Goal: Task Accomplishment & Management: Manage account settings

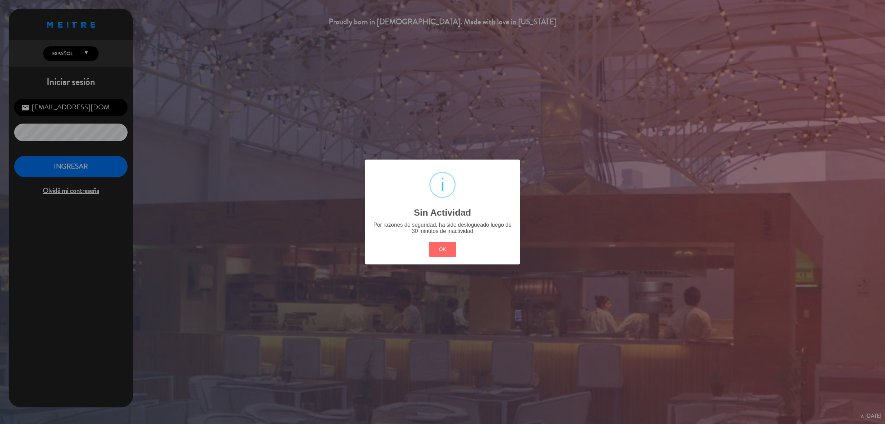
drag, startPoint x: 440, startPoint y: 252, endPoint x: 346, endPoint y: 232, distance: 95.5
click at [440, 251] on button "OK" at bounding box center [443, 249] width 28 height 15
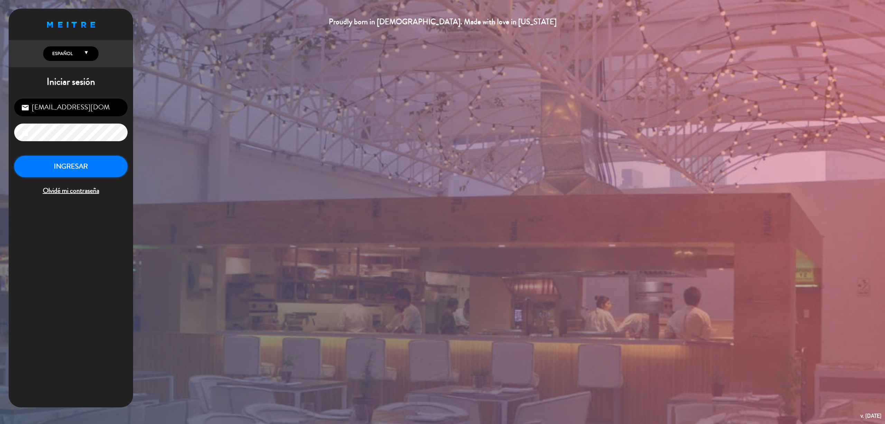
click at [102, 174] on button "INGRESAR" at bounding box center [70, 167] width 113 height 22
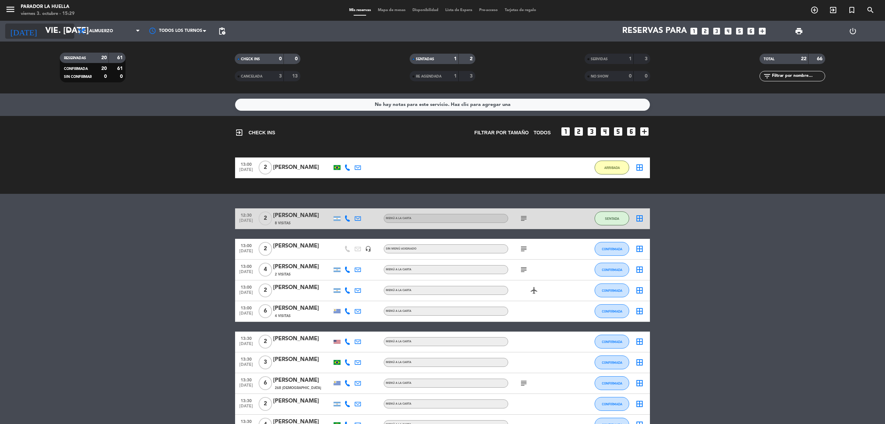
click at [54, 34] on input "vie. [DATE]" at bounding box center [93, 31] width 103 height 17
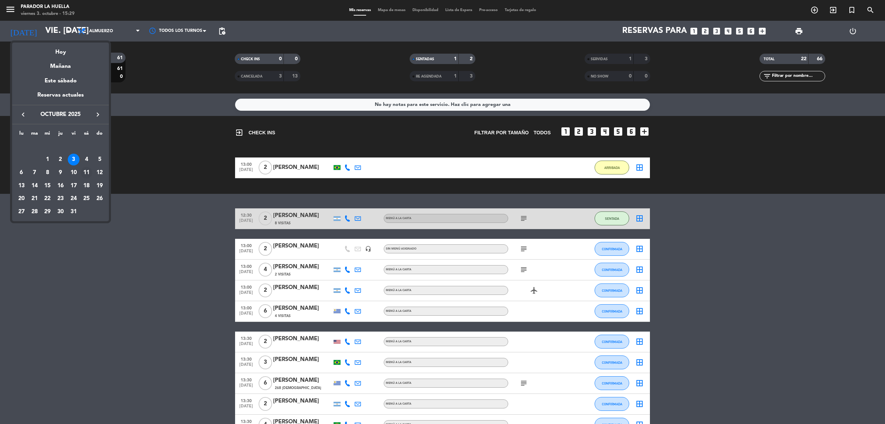
click at [87, 171] on div "11" at bounding box center [87, 173] width 12 height 12
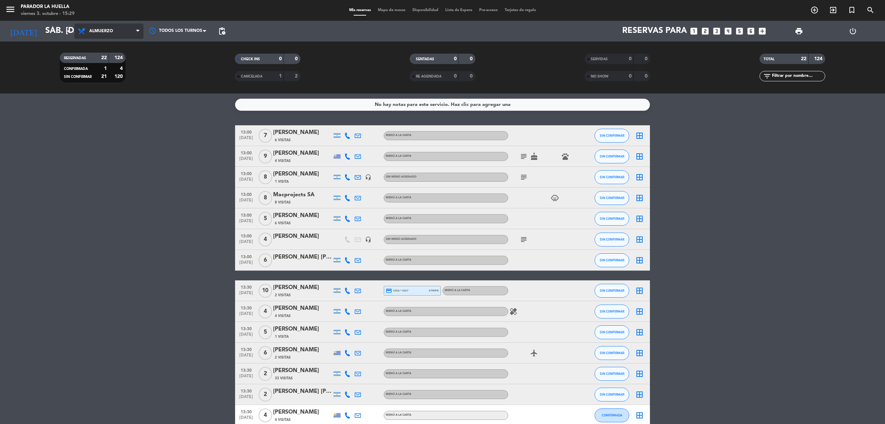
click at [107, 29] on span "Almuerzo" at bounding box center [101, 31] width 24 height 5
click at [103, 76] on div "menu Parador La [PERSON_NAME] 3. octubre - 15:29 Mis reservas Mapa de mesas Dis…" at bounding box center [442, 46] width 885 height 93
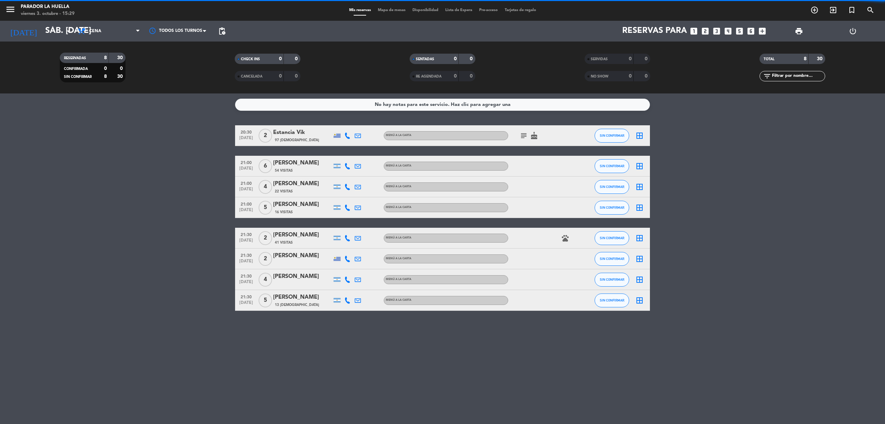
click at [106, 28] on span "Cena" at bounding box center [108, 31] width 69 height 15
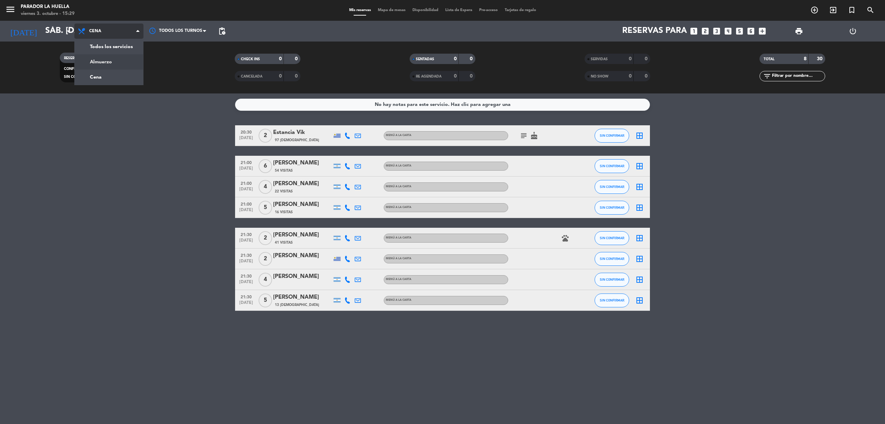
click at [104, 57] on div "menu Parador La [PERSON_NAME] 3. octubre - 15:29 Mis reservas Mapa de mesas Dis…" at bounding box center [442, 46] width 885 height 93
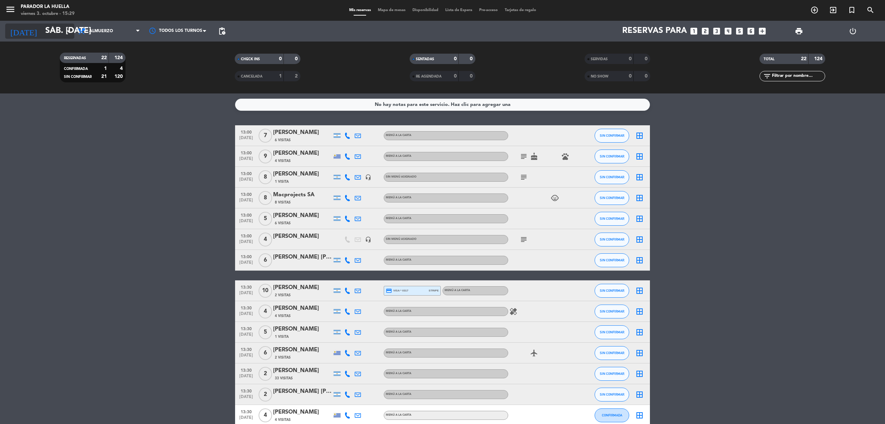
click at [42, 32] on input "sáb. [DATE]" at bounding box center [93, 31] width 103 height 17
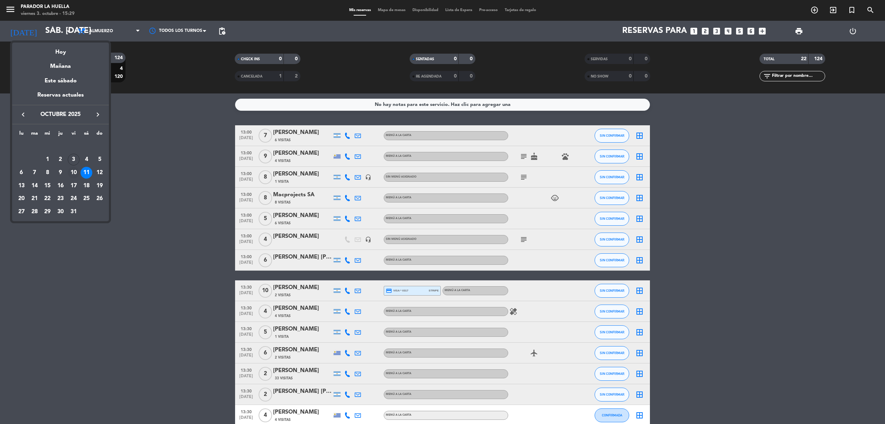
click at [75, 169] on div "10" at bounding box center [74, 173] width 12 height 12
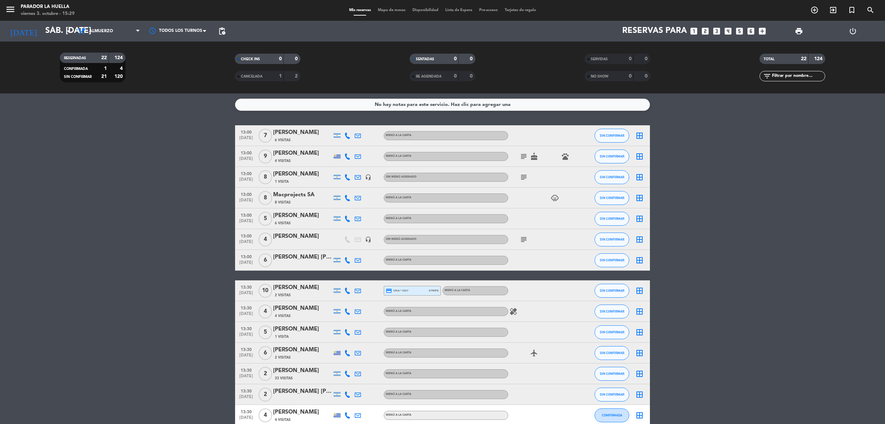
type input "vie. [DATE]"
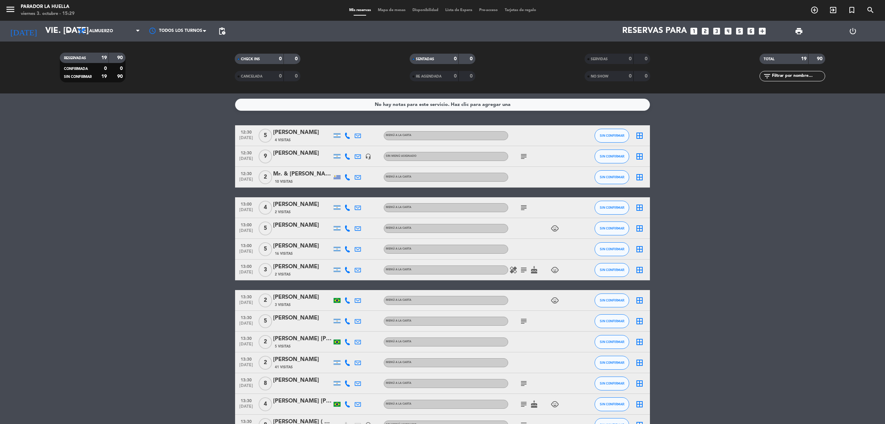
click at [55, 311] on bookings-row "12:30 [DATE] 5 [PERSON_NAME] 4 Visitas MENÚ A LA CARTA SIN CONFIRMAR border_all…" at bounding box center [442, 341] width 885 height 433
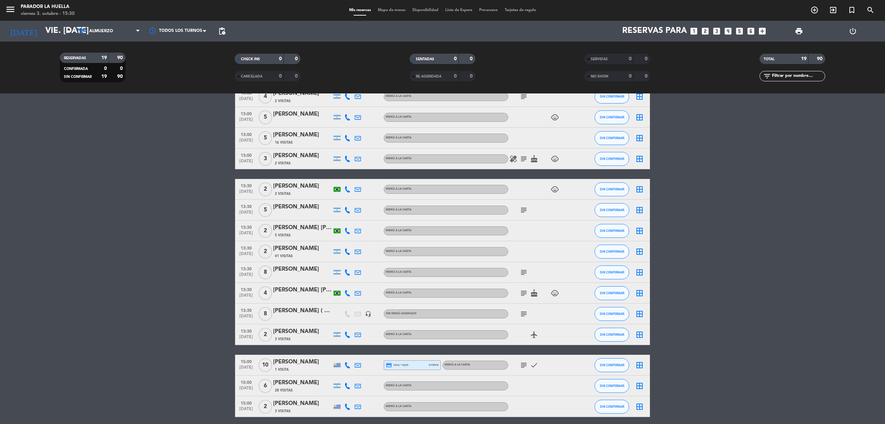
scroll to position [169, 0]
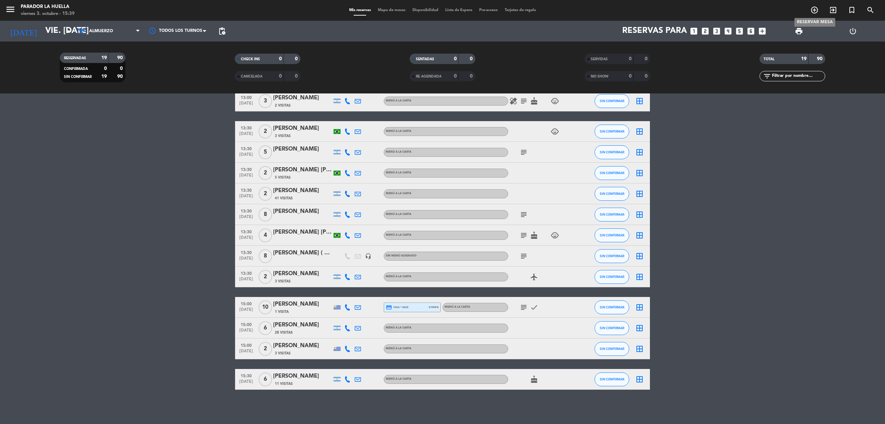
click at [814, 10] on icon "add_circle_outline" at bounding box center [815, 10] width 8 height 8
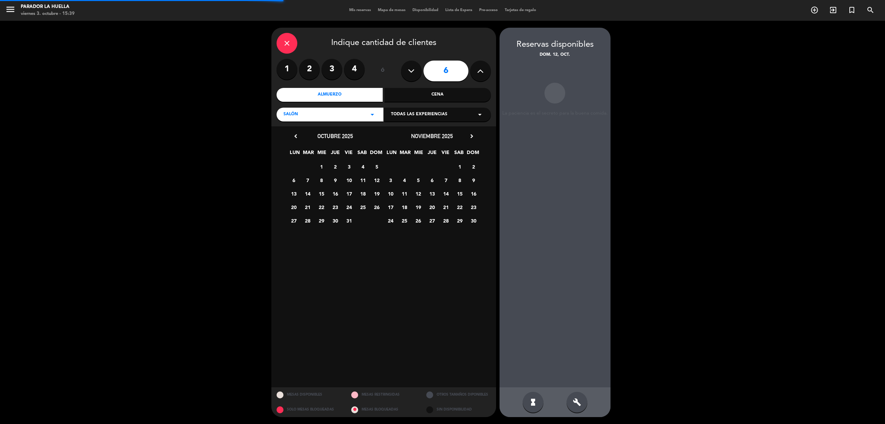
click at [313, 70] on label "2" at bounding box center [309, 69] width 21 height 21
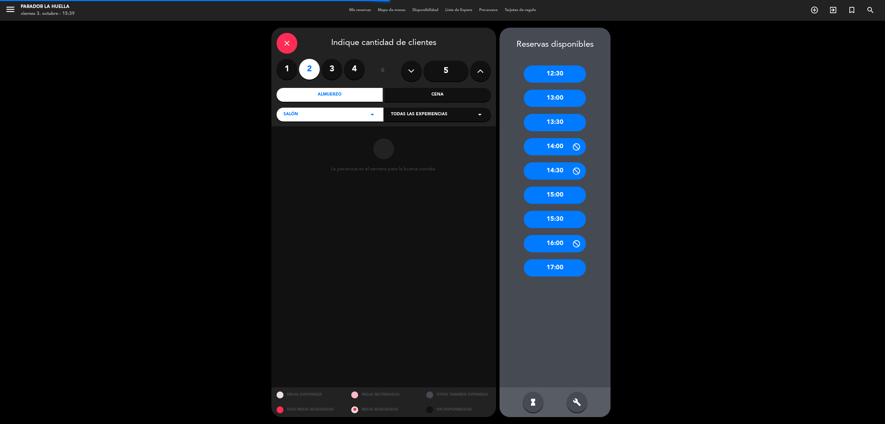
click at [334, 94] on div "Almuerzo" at bounding box center [330, 95] width 107 height 14
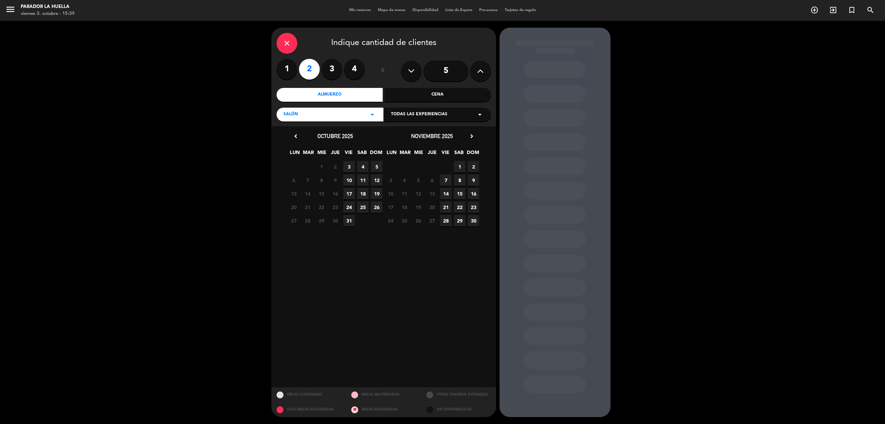
click at [363, 162] on span "4" at bounding box center [362, 166] width 11 height 11
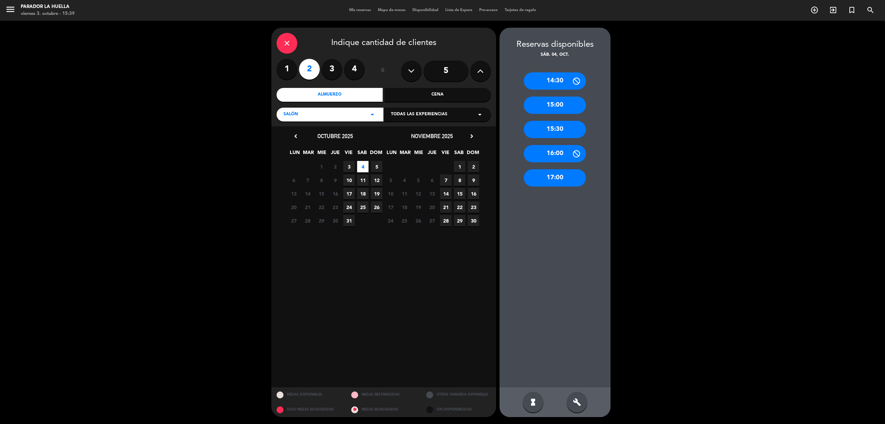
click at [575, 402] on icon "build" at bounding box center [577, 402] width 8 height 8
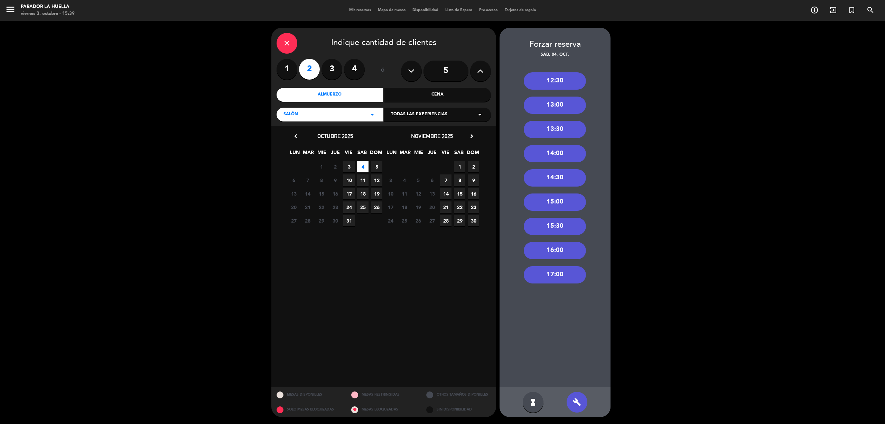
click at [560, 80] on div "12:30" at bounding box center [555, 80] width 62 height 17
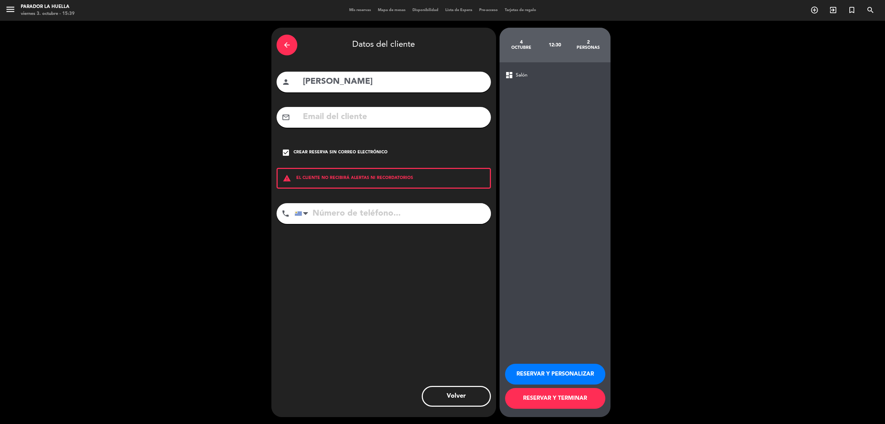
drag, startPoint x: 383, startPoint y: 82, endPoint x: 0, endPoint y: 84, distance: 383.5
click at [0, 84] on div "arrow_back Datos del cliente person [PERSON_NAME] mail_outline check_box Crear …" at bounding box center [442, 222] width 885 height 403
type input "[PERSON_NAME]"
click at [589, 373] on button "RESERVAR Y PERSONALIZAR" at bounding box center [555, 373] width 100 height 21
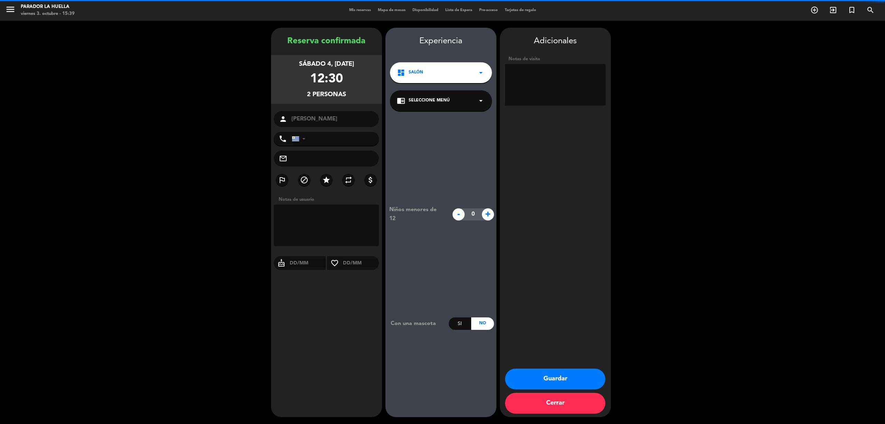
click at [528, 86] on textarea at bounding box center [555, 84] width 101 height 41
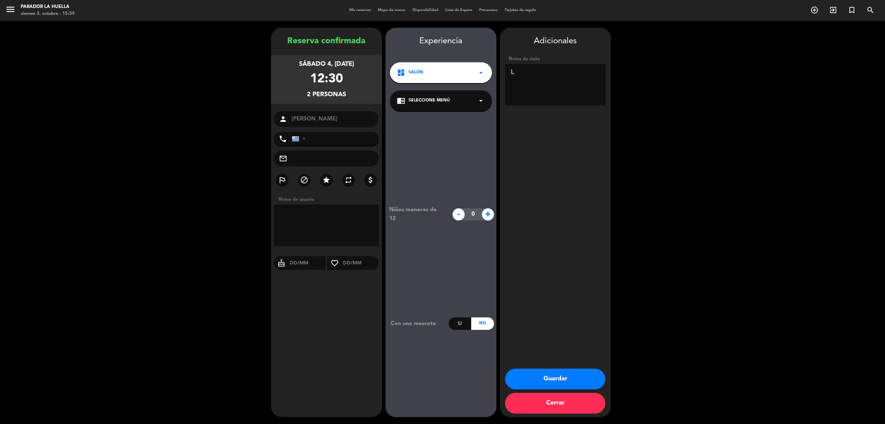
type textarea "L"
click at [584, 376] on button "Guardar" at bounding box center [555, 378] width 100 height 21
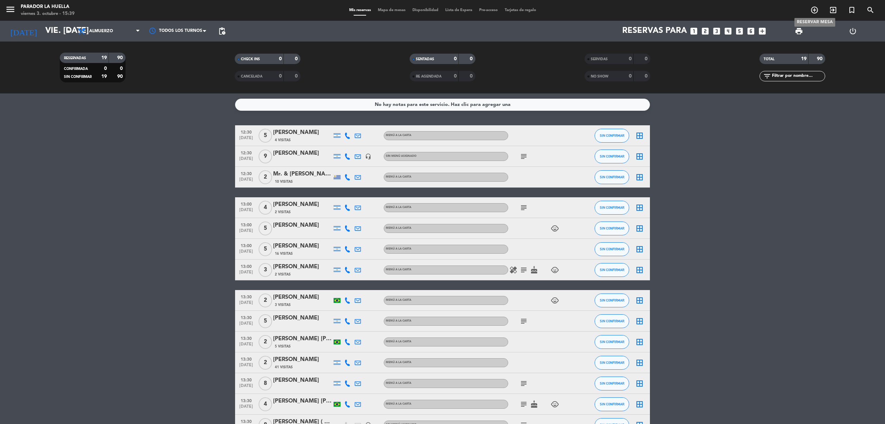
click at [814, 9] on icon "add_circle_outline" at bounding box center [815, 10] width 8 height 8
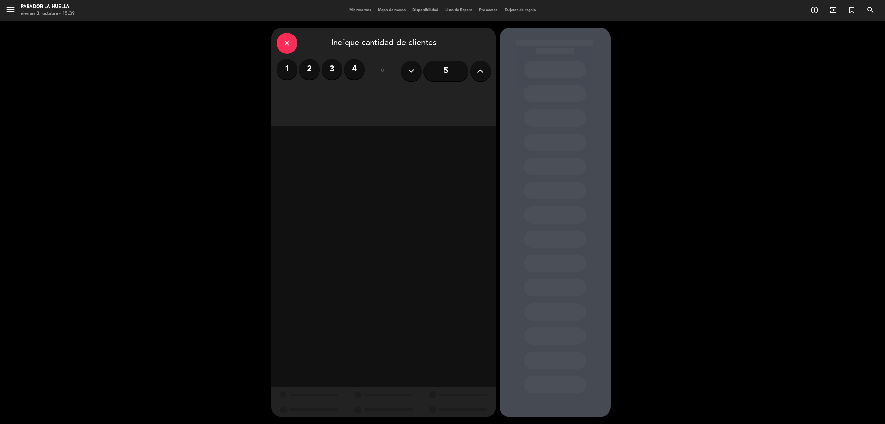
click at [306, 68] on label "2" at bounding box center [309, 69] width 21 height 21
click at [461, 93] on div "Cena" at bounding box center [438, 95] width 107 height 14
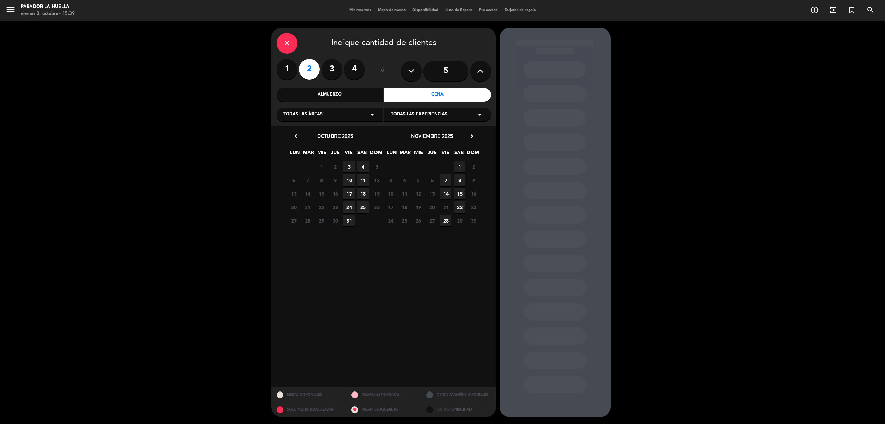
click at [349, 163] on span "3" at bounding box center [348, 166] width 11 height 11
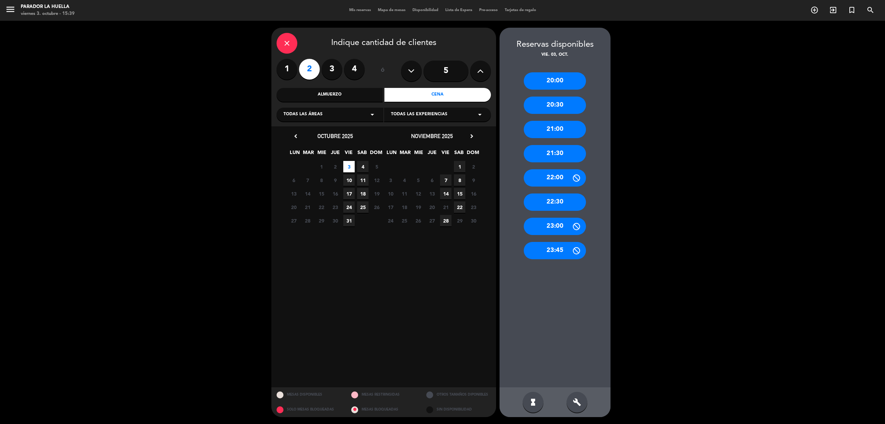
click at [563, 128] on div "21:00" at bounding box center [555, 129] width 62 height 17
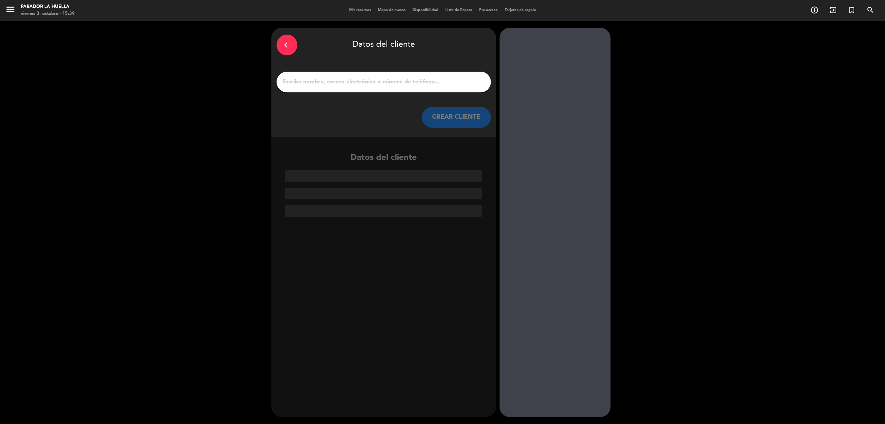
click at [352, 82] on input "1" at bounding box center [384, 82] width 204 height 10
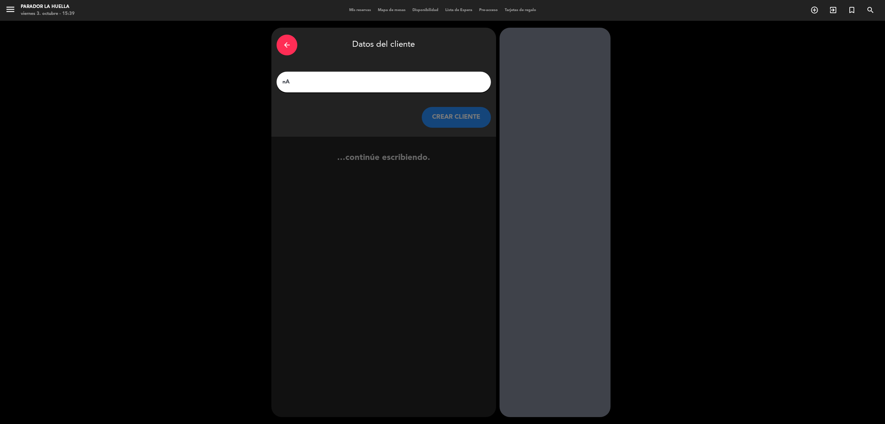
type input "n"
type input "[PERSON_NAME]"
click at [453, 114] on button "CREAR CLIENTE" at bounding box center [456, 117] width 69 height 21
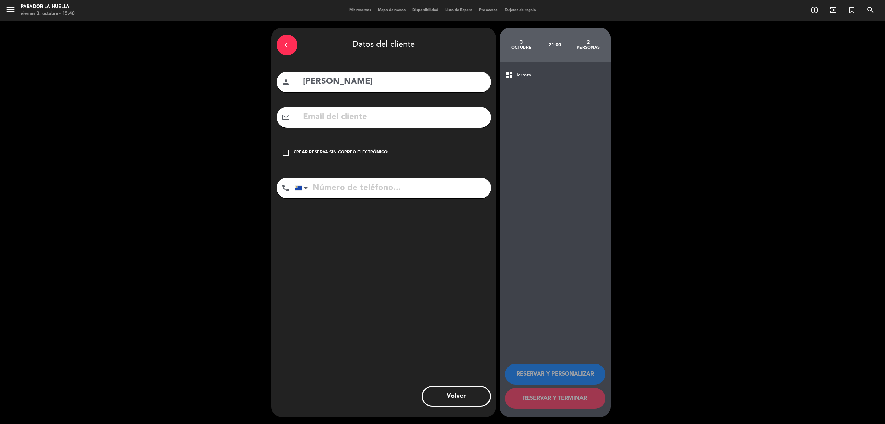
click at [303, 129] on div "arrow_back Datos del cliente person [PERSON_NAME] mail_outline check_box_outlin…" at bounding box center [383, 222] width 225 height 389
click at [306, 118] on input "text" at bounding box center [394, 117] width 184 height 14
click at [357, 186] on input "tel" at bounding box center [393, 187] width 196 height 21
type input "[PHONE_NUMBER]"
click at [287, 147] on div "check_box_outline_blank Crear reserva sin correo electrónico" at bounding box center [384, 152] width 214 height 21
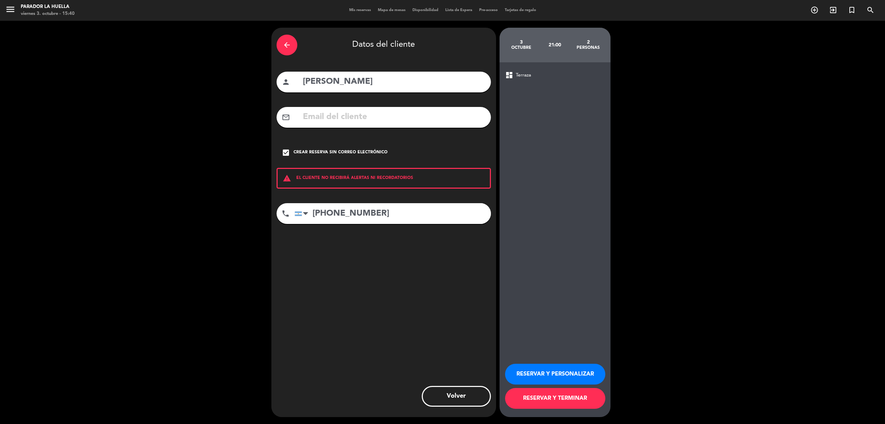
click at [582, 371] on button "RESERVAR Y PERSONALIZAR" at bounding box center [555, 373] width 100 height 21
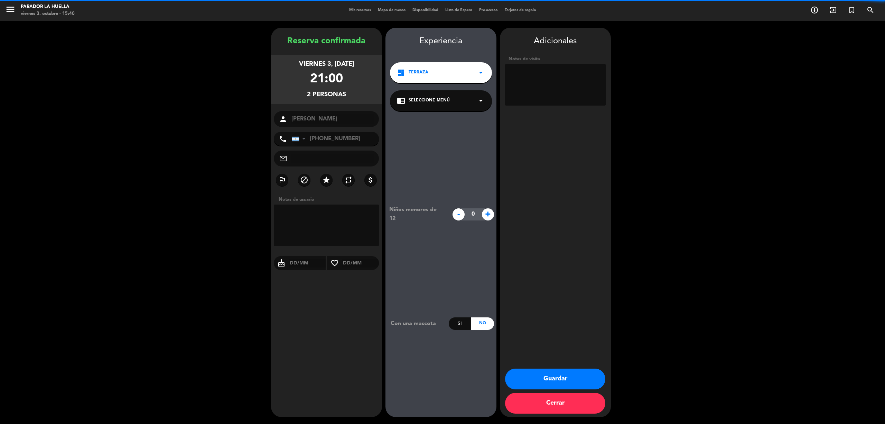
click at [534, 93] on textarea at bounding box center [555, 84] width 101 height 41
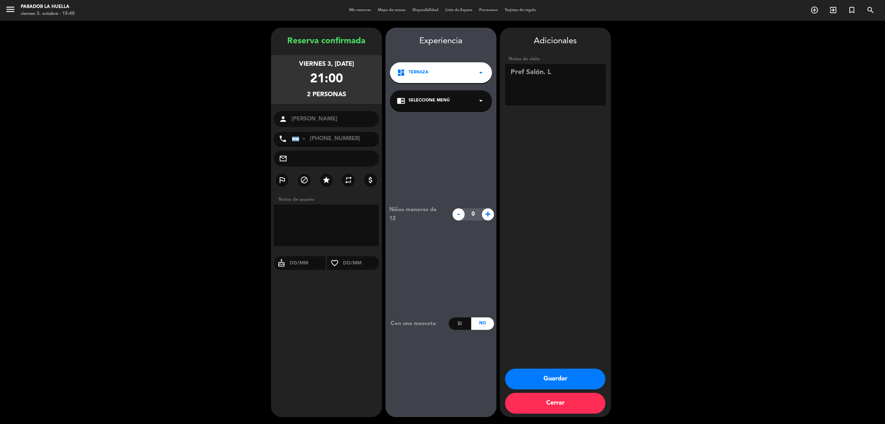
type textarea "Pref Salón. L"
click at [569, 373] on button "Guardar" at bounding box center [555, 378] width 100 height 21
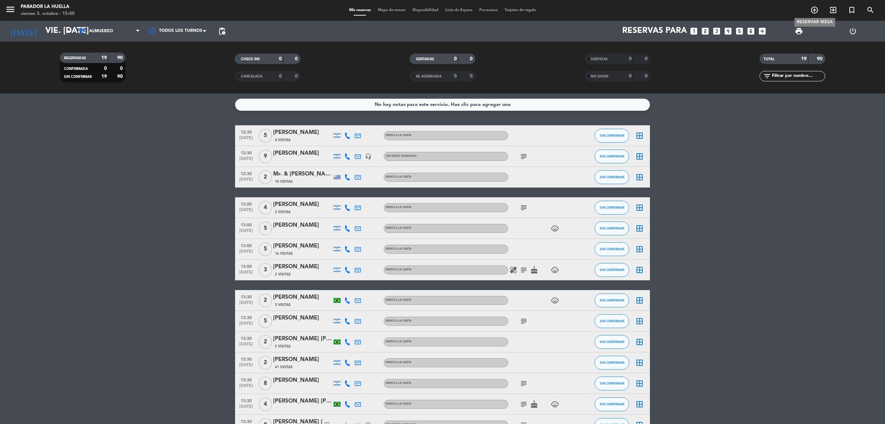
click at [817, 5] on span "add_circle_outline" at bounding box center [814, 10] width 19 height 12
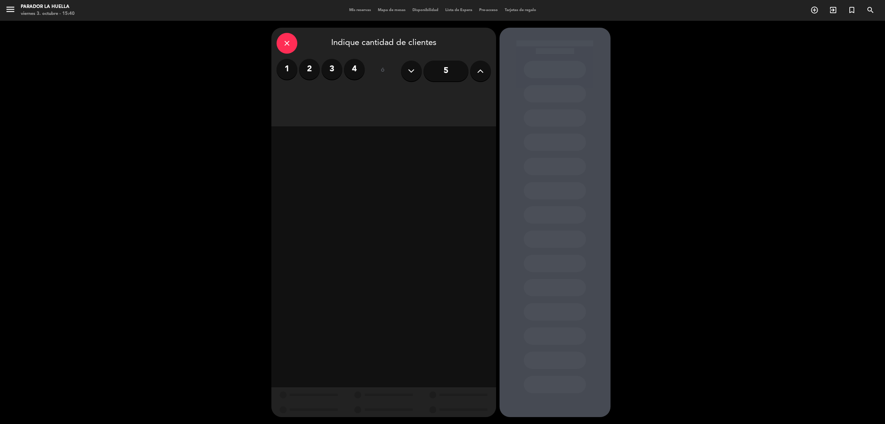
click at [307, 68] on label "2" at bounding box center [309, 69] width 21 height 21
click at [434, 97] on div "Cena" at bounding box center [438, 95] width 107 height 14
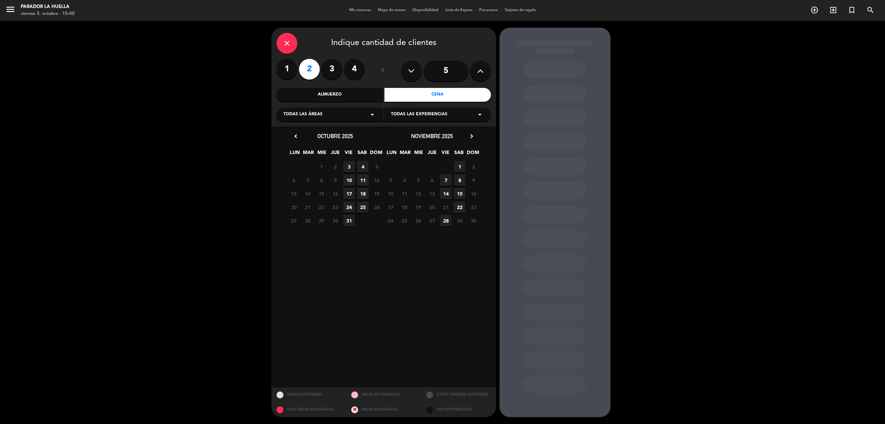
click at [350, 167] on span "3" at bounding box center [348, 166] width 11 height 11
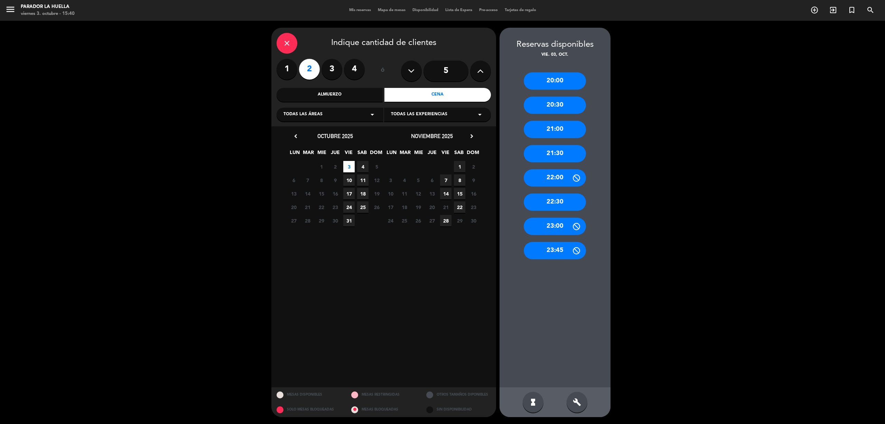
click at [554, 102] on div "20:30" at bounding box center [555, 104] width 62 height 17
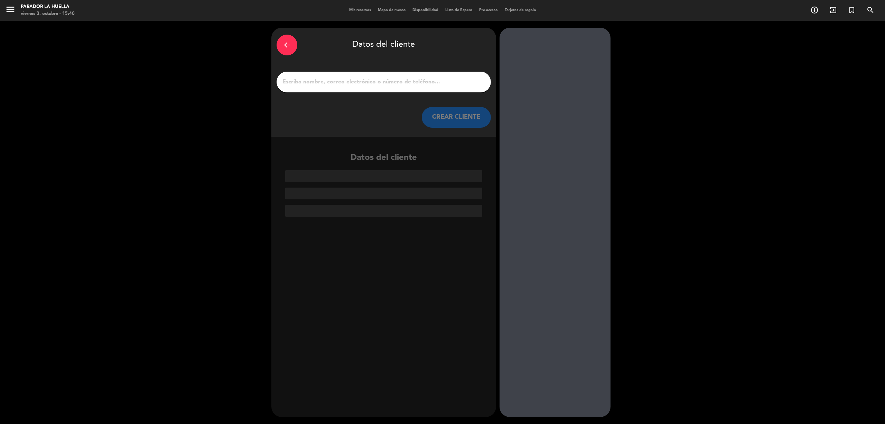
click at [342, 84] on input "1" at bounding box center [384, 82] width 204 height 10
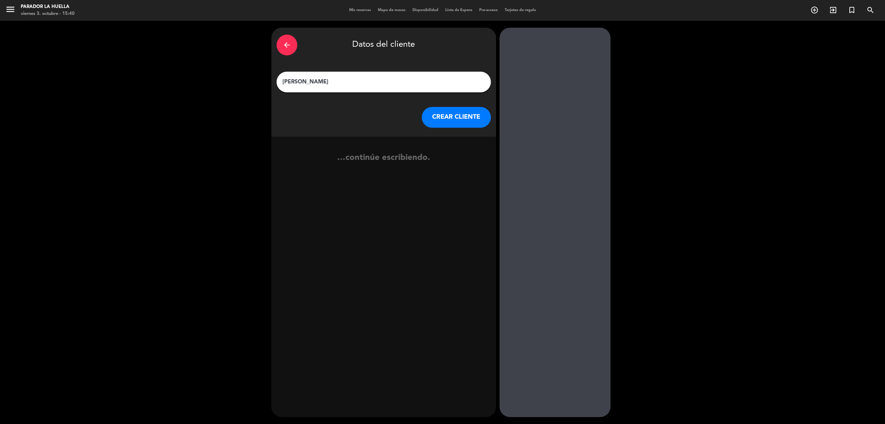
drag, startPoint x: 365, startPoint y: 81, endPoint x: 37, endPoint y: 68, distance: 328.8
click at [37, 68] on div "arrow_back Datos del cliente [PERSON_NAME] [PERSON_NAME] CLIENTE …continúe escr…" at bounding box center [442, 222] width 885 height 403
type input "[PERSON_NAME]"
click at [461, 114] on button "CREAR CLIENTE" at bounding box center [456, 117] width 69 height 21
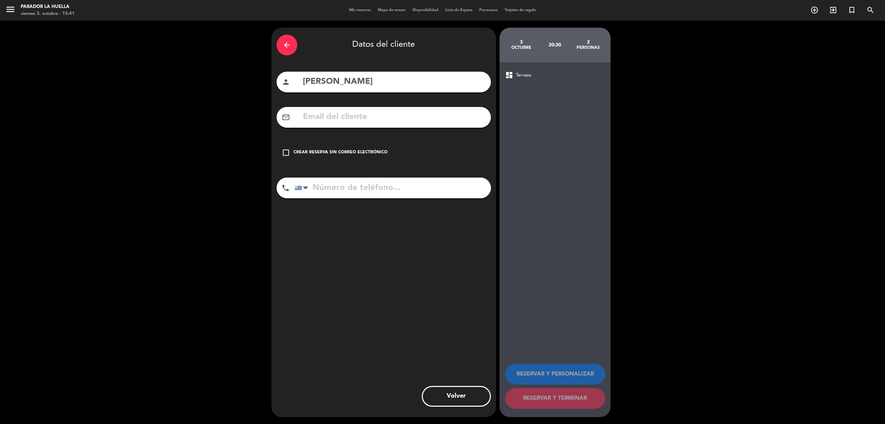
click at [324, 190] on input "tel" at bounding box center [393, 187] width 196 height 21
type input "[PHONE_NUMBER]"
click at [288, 150] on icon "check_box_outline_blank" at bounding box center [286, 152] width 8 height 8
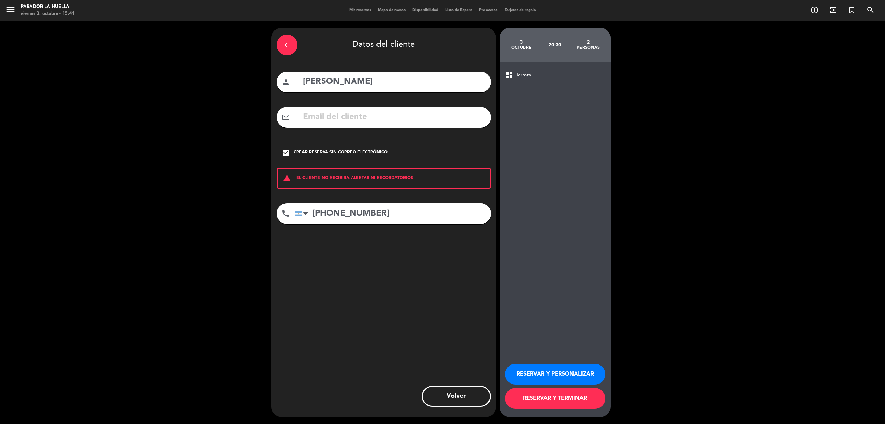
click at [564, 372] on button "RESERVAR Y PERSONALIZAR" at bounding box center [555, 373] width 100 height 21
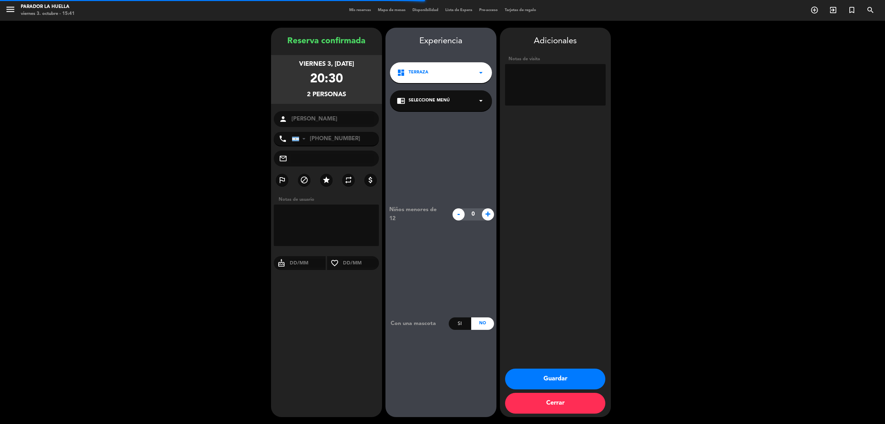
click at [542, 86] on textarea at bounding box center [555, 84] width 101 height 41
type textarea "L"
click at [546, 377] on button "Guardar" at bounding box center [555, 378] width 100 height 21
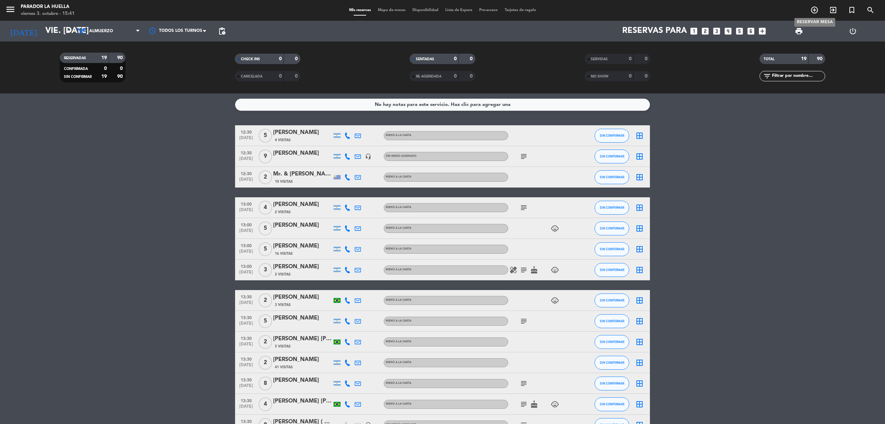
click at [815, 8] on icon "add_circle_outline" at bounding box center [815, 10] width 8 height 8
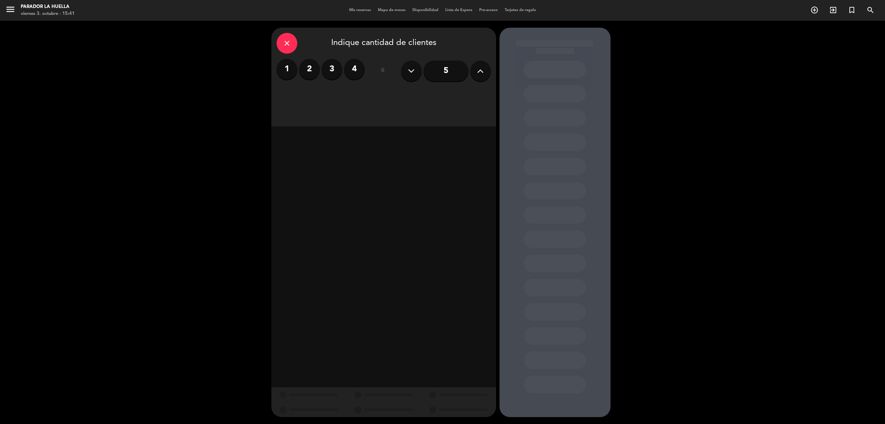
click at [423, 68] on div "5" at bounding box center [446, 71] width 90 height 24
click at [450, 67] on input "5" at bounding box center [446, 71] width 45 height 21
click at [339, 89] on div "Almuerzo" at bounding box center [330, 95] width 107 height 14
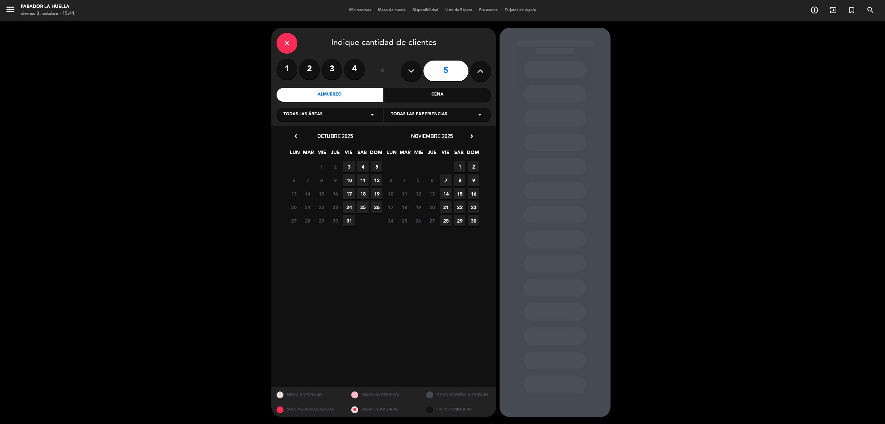
click at [375, 181] on span "12" at bounding box center [376, 179] width 11 height 11
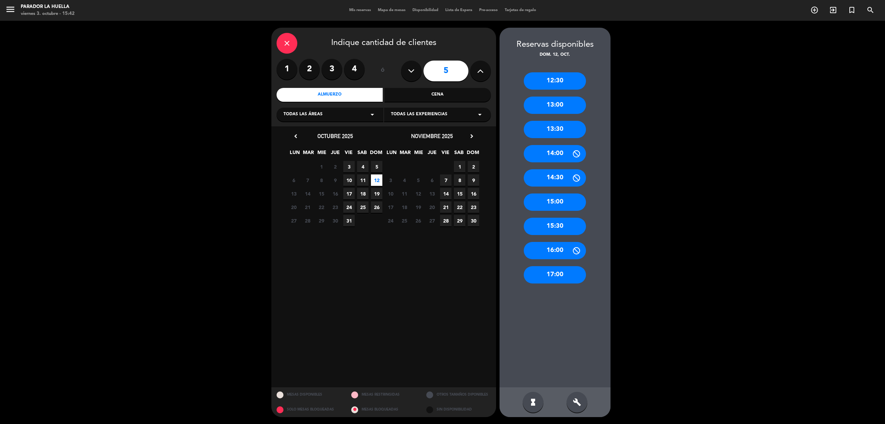
click at [565, 105] on div "13:00" at bounding box center [555, 104] width 62 height 17
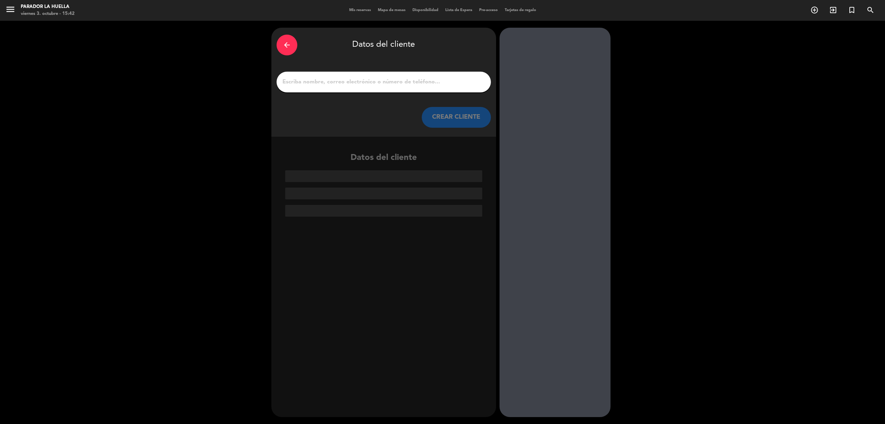
click at [309, 77] on input "1" at bounding box center [384, 82] width 204 height 10
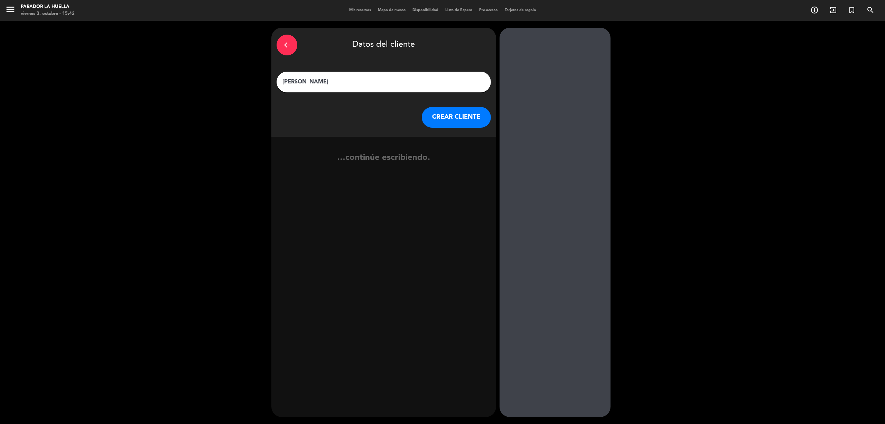
type input "[PERSON_NAME]"
click at [444, 121] on button "CREAR CLIENTE" at bounding box center [456, 117] width 69 height 21
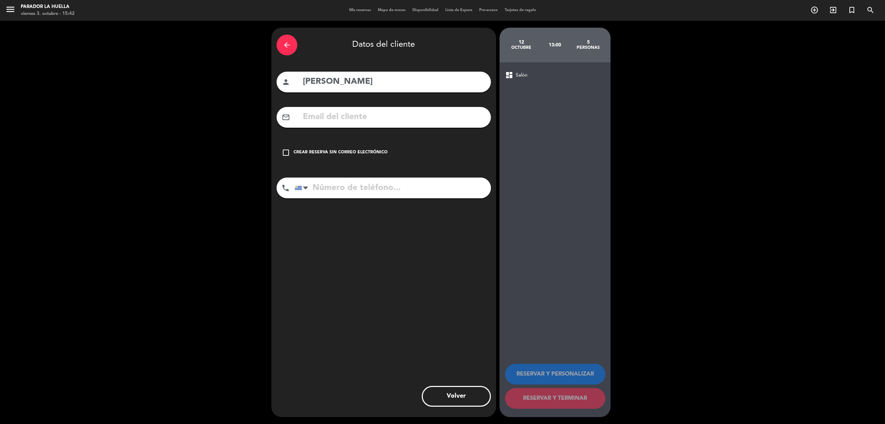
click at [303, 117] on input "text" at bounding box center [394, 117] width 184 height 14
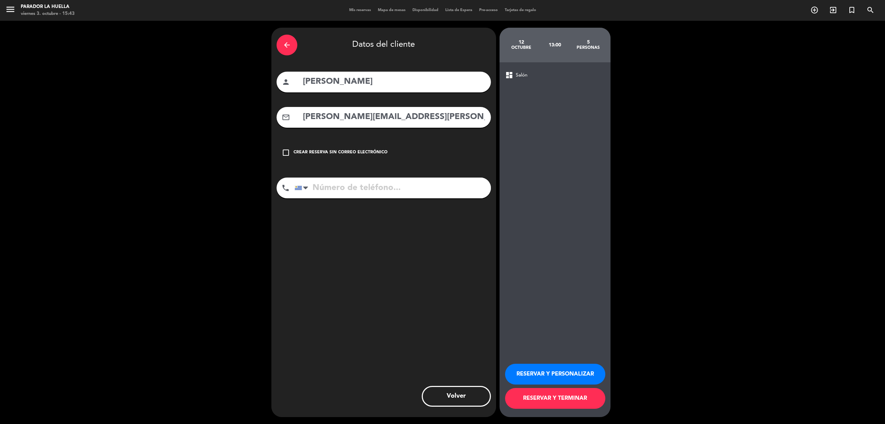
type input "[PERSON_NAME][EMAIL_ADDRESS][PERSON_NAME][DOMAIN_NAME]"
click at [385, 190] on input "tel" at bounding box center [393, 187] width 196 height 21
type input "097791517"
click at [558, 363] on div "RESERVAR Y PERSONALIZAR RESERVAR Y TERMINAR" at bounding box center [555, 383] width 100 height 68
click at [577, 372] on button "RESERVAR Y PERSONALIZAR" at bounding box center [555, 373] width 100 height 21
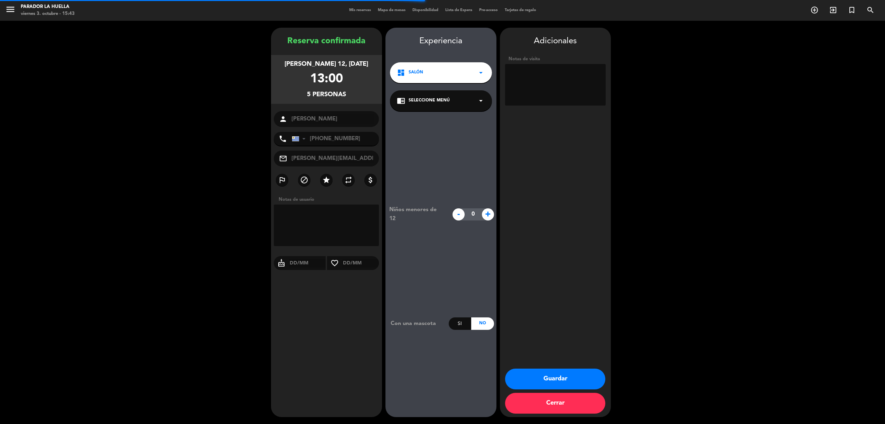
click at [523, 87] on textarea at bounding box center [555, 84] width 101 height 41
type textarea "L"
click at [587, 380] on button "Guardar" at bounding box center [555, 378] width 100 height 21
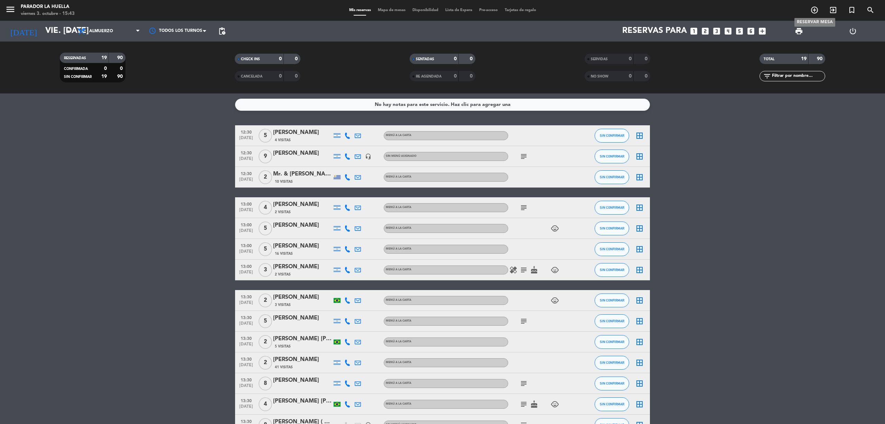
click at [812, 10] on icon "add_circle_outline" at bounding box center [815, 10] width 8 height 8
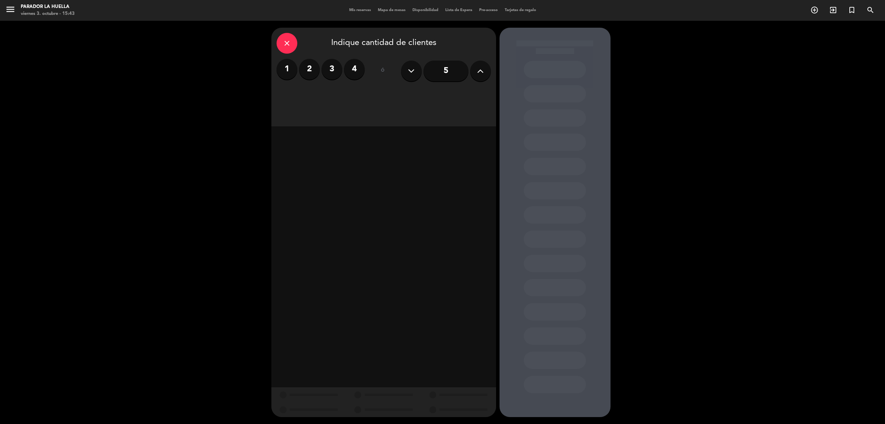
click at [358, 71] on label "4" at bounding box center [354, 69] width 21 height 21
click at [328, 96] on div "Almuerzo" at bounding box center [330, 95] width 107 height 14
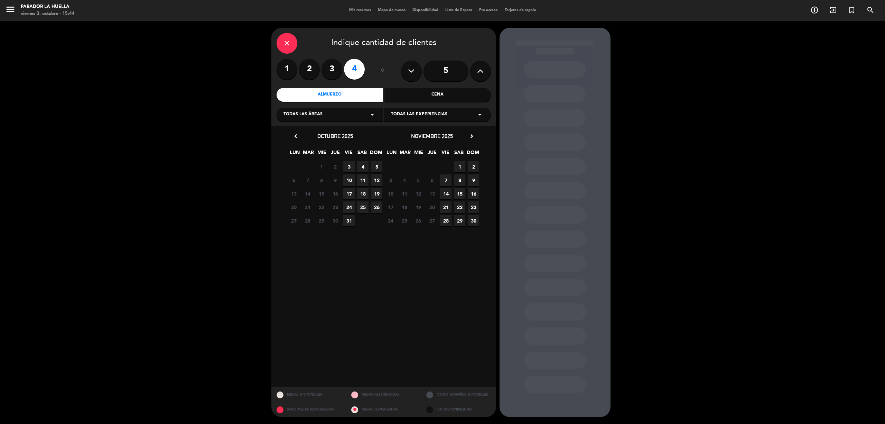
click at [377, 166] on span "5" at bounding box center [376, 166] width 11 height 11
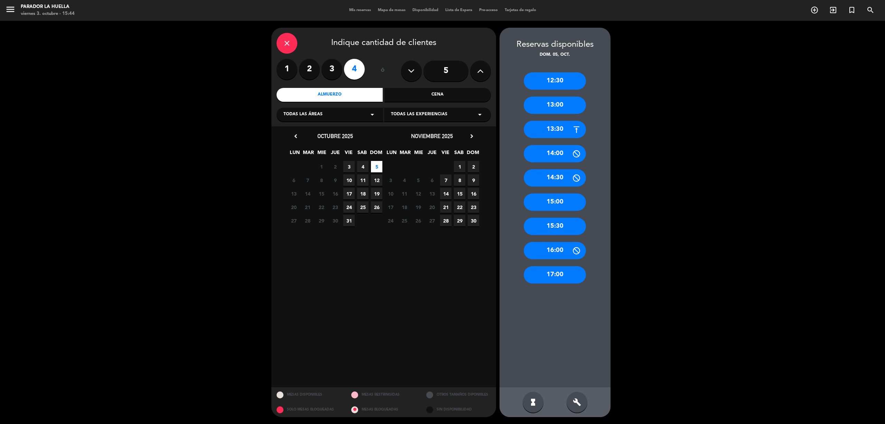
click at [559, 110] on div "13:00" at bounding box center [555, 104] width 62 height 17
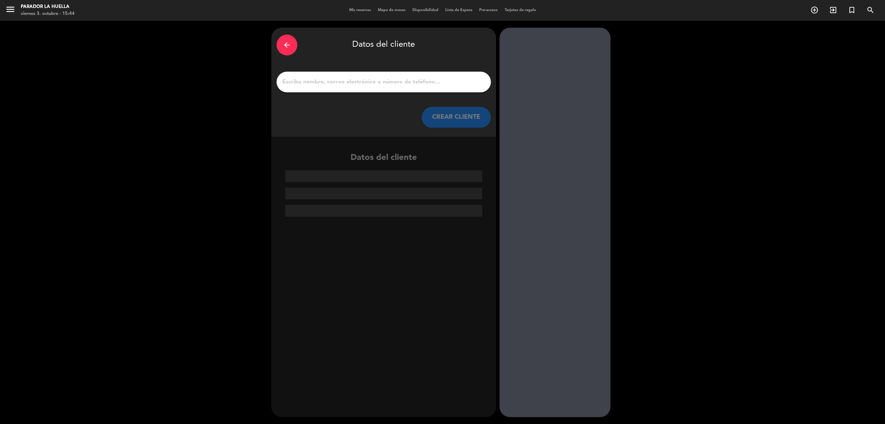
click at [308, 89] on div at bounding box center [384, 82] width 214 height 21
click at [309, 82] on input "1" at bounding box center [384, 82] width 204 height 10
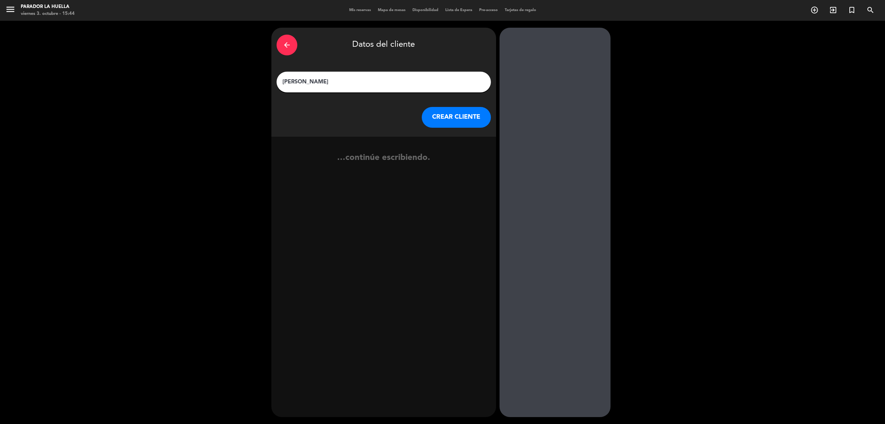
type input "[PERSON_NAME]"
click at [441, 119] on button "CREAR CLIENTE" at bounding box center [456, 117] width 69 height 21
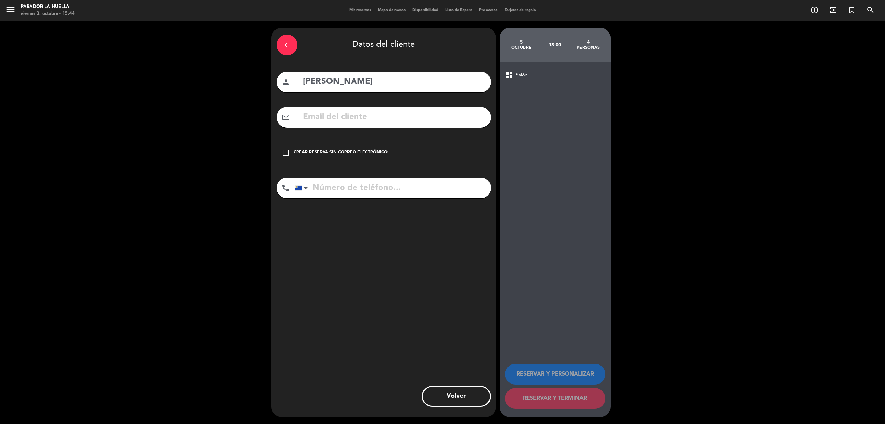
drag, startPoint x: 339, startPoint y: 194, endPoint x: 341, endPoint y: 190, distance: 4.7
click at [340, 194] on input "tel" at bounding box center [393, 187] width 196 height 21
type input "[PHONE_NUMBER]"
click at [290, 158] on div "check_box_outline_blank Crear reserva sin correo electrónico" at bounding box center [384, 152] width 214 height 21
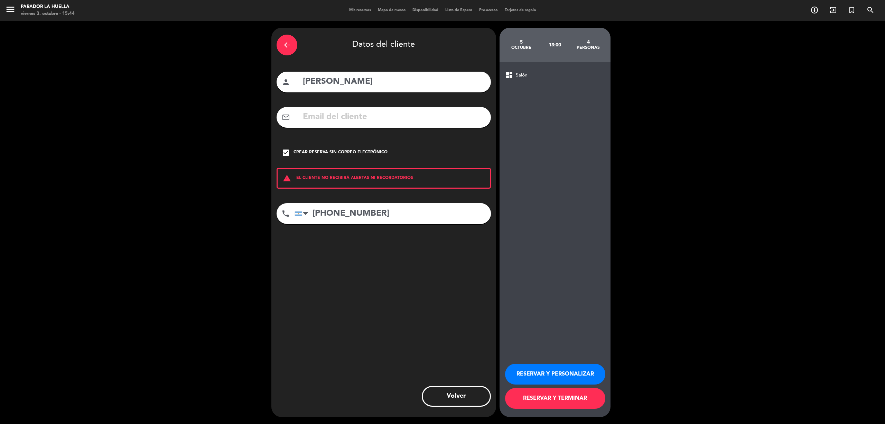
click at [565, 371] on button "RESERVAR Y PERSONALIZAR" at bounding box center [555, 373] width 100 height 21
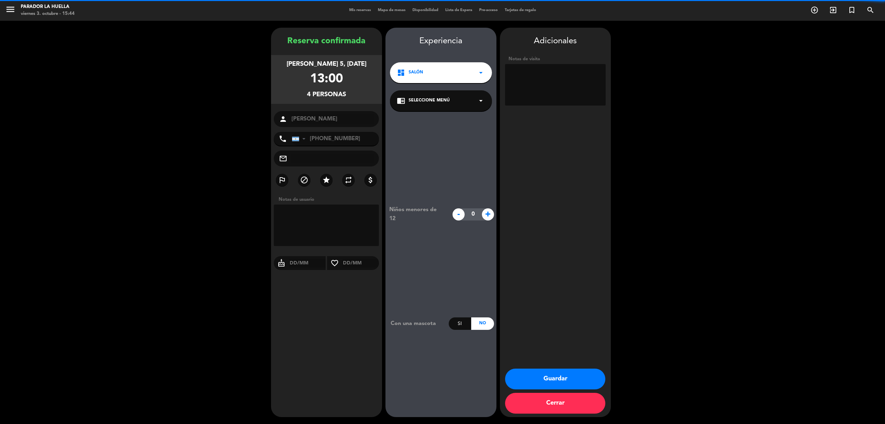
click at [545, 89] on textarea at bounding box center [555, 84] width 101 height 41
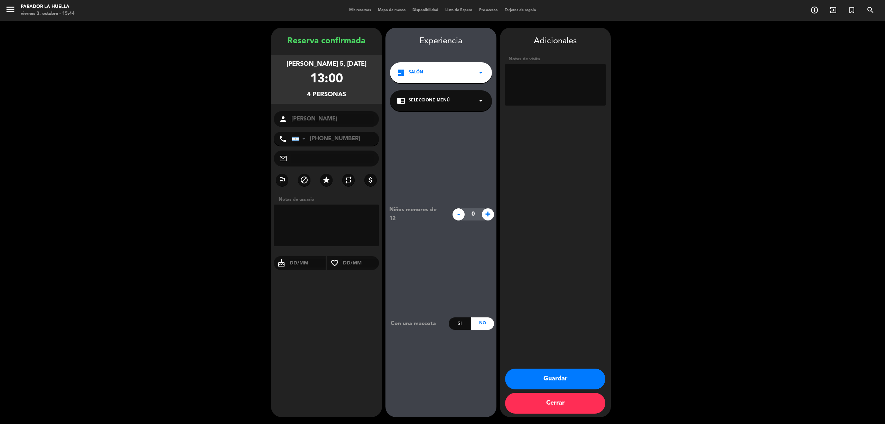
type textarea "l"
type textarea "L"
click at [545, 371] on button "Guardar" at bounding box center [555, 378] width 100 height 21
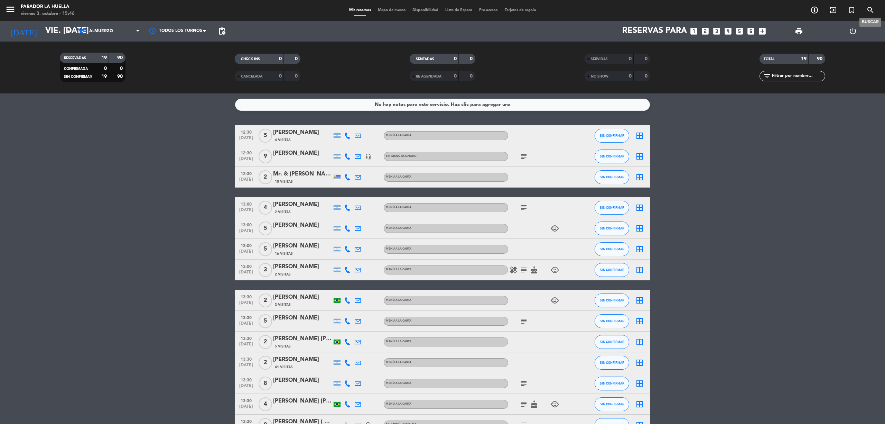
click at [869, 10] on icon "search" at bounding box center [871, 10] width 8 height 8
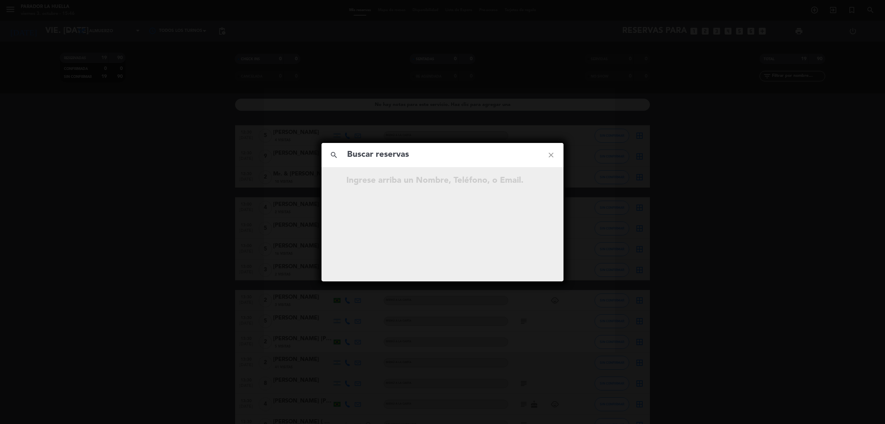
click at [389, 154] on input "text" at bounding box center [442, 155] width 192 height 14
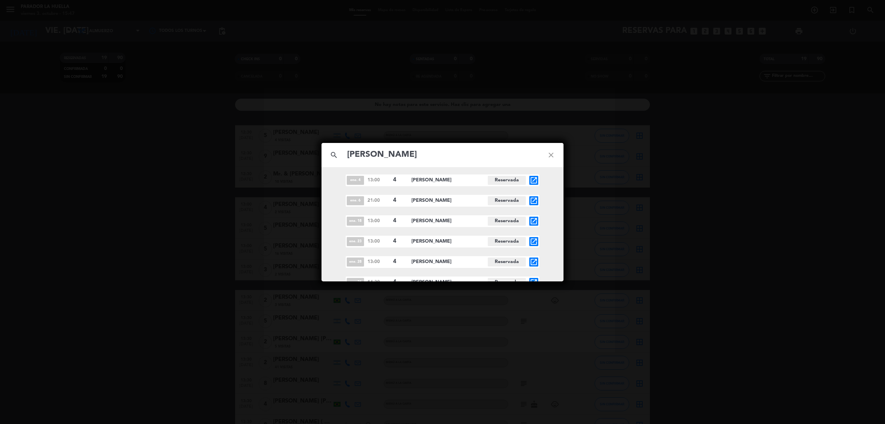
scroll to position [192, 0]
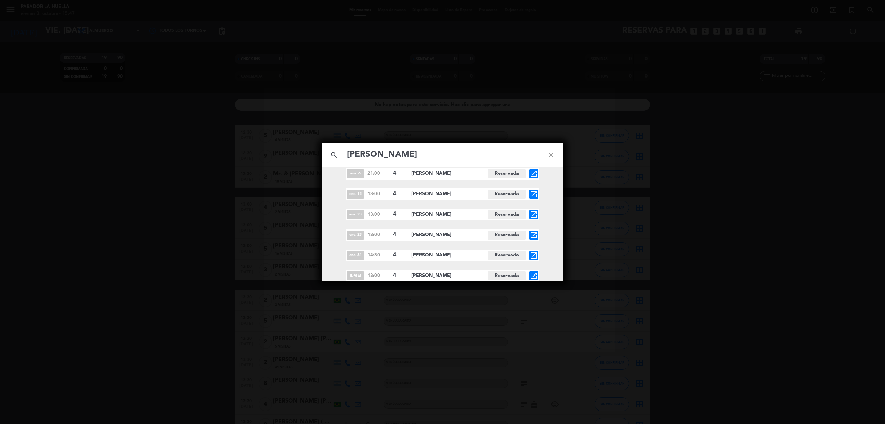
type input "[PERSON_NAME]"
click at [533, 253] on icon "open_in_new" at bounding box center [534, 255] width 8 height 8
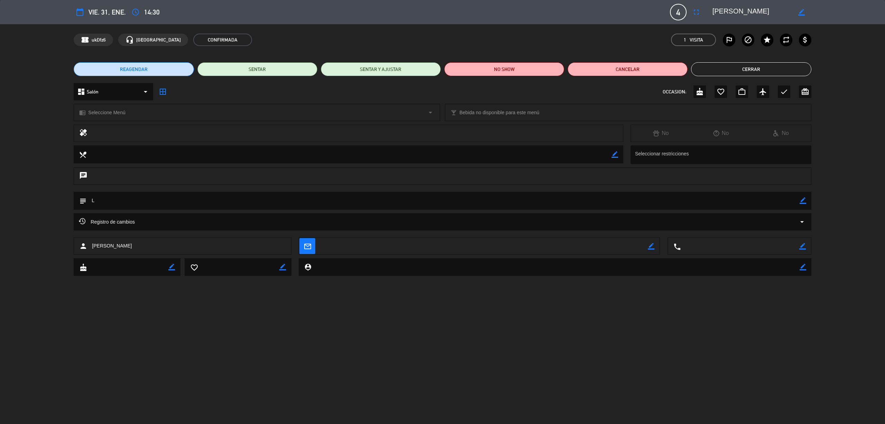
click at [772, 67] on button "Cerrar" at bounding box center [751, 69] width 120 height 14
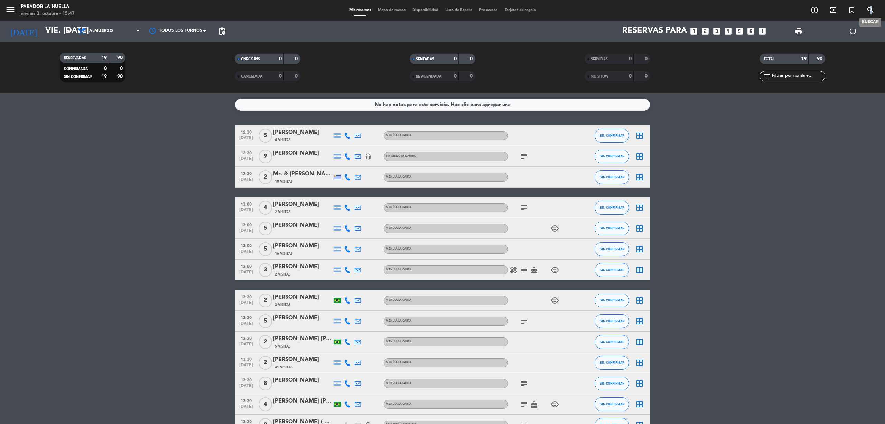
click at [872, 10] on icon "search" at bounding box center [871, 10] width 8 height 8
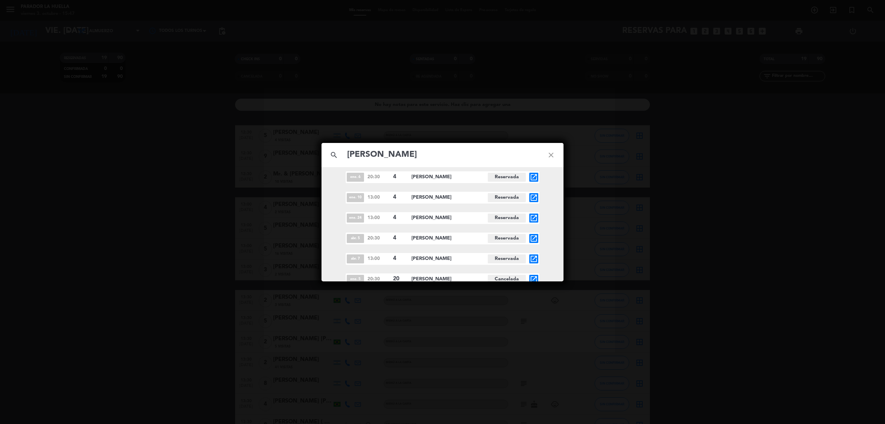
scroll to position [130, 0]
type input "[PERSON_NAME]"
click at [533, 253] on icon "open_in_new" at bounding box center [534, 255] width 8 height 8
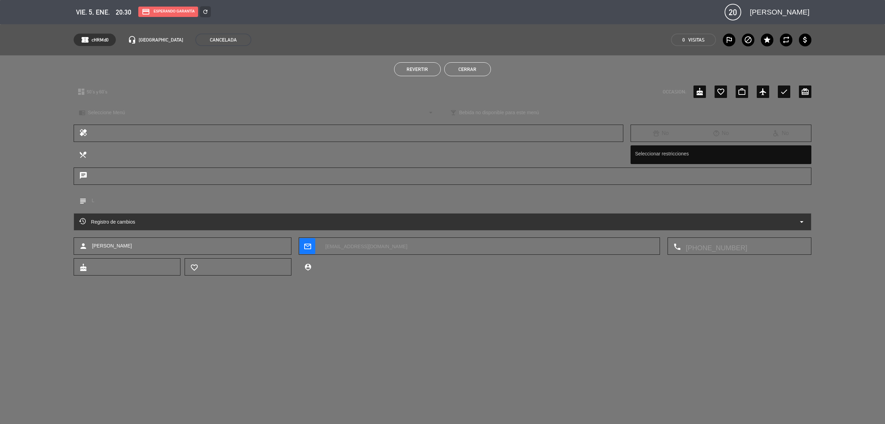
click at [471, 65] on button "Cerrar" at bounding box center [467, 69] width 47 height 14
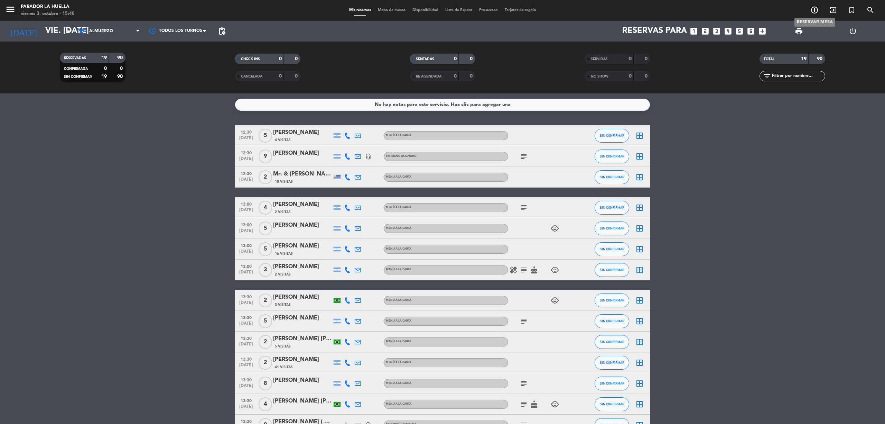
click at [815, 9] on icon "add_circle_outline" at bounding box center [815, 10] width 8 height 8
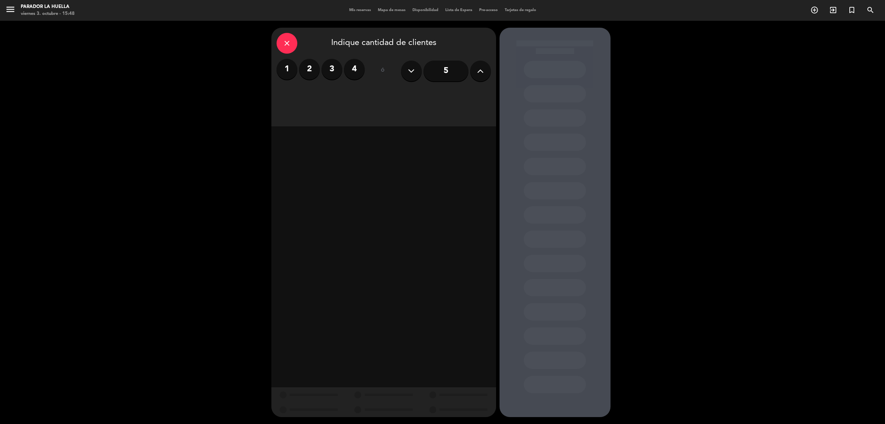
click at [356, 64] on label "4" at bounding box center [354, 69] width 21 height 21
click at [340, 96] on div "Almuerzo" at bounding box center [330, 95] width 107 height 14
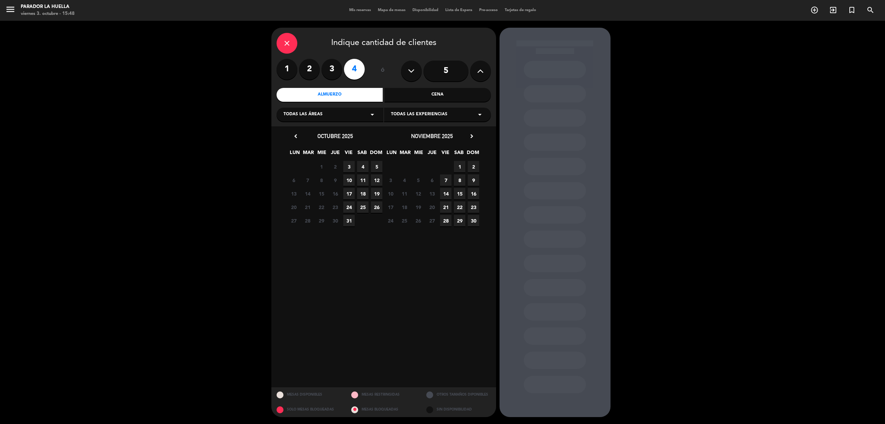
click at [349, 181] on span "10" at bounding box center [348, 179] width 11 height 11
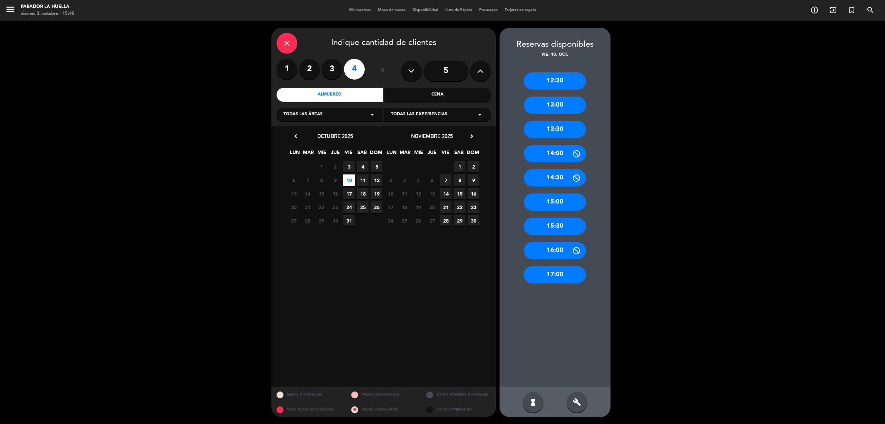
click at [554, 78] on div "12:30" at bounding box center [555, 80] width 62 height 17
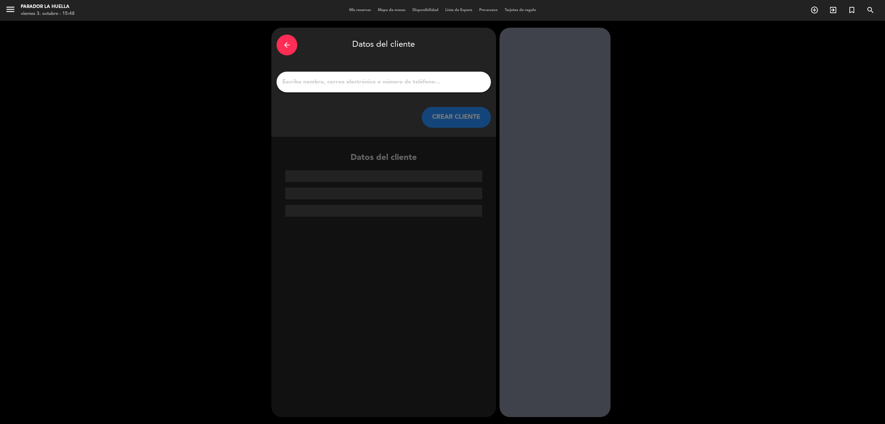
click at [417, 85] on input "1" at bounding box center [384, 82] width 204 height 10
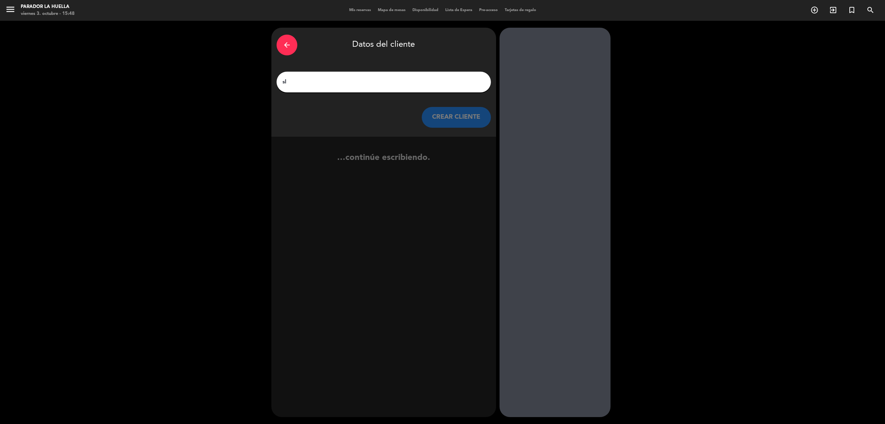
type input "s"
type input "[EMAIL_ADDRESS][DOMAIN_NAME]"
drag, startPoint x: 352, startPoint y: 91, endPoint x: 355, endPoint y: 82, distance: 9.4
click at [352, 91] on div "[EMAIL_ADDRESS][DOMAIN_NAME]" at bounding box center [384, 82] width 214 height 21
click at [356, 80] on input "[EMAIL_ADDRESS][DOMAIN_NAME]" at bounding box center [384, 82] width 204 height 10
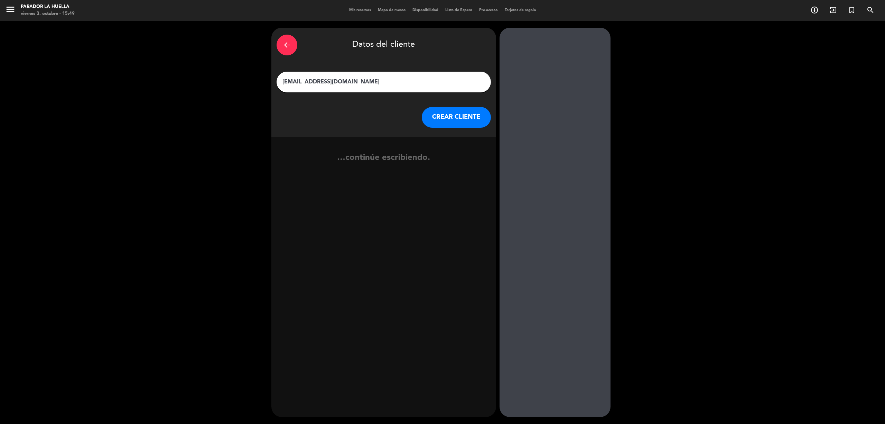
drag, startPoint x: 353, startPoint y: 86, endPoint x: 274, endPoint y: 72, distance: 80.4
click at [274, 72] on div "arrow_back Datos del cliente [EMAIL_ADDRESS][DOMAIN_NAME] CREAR CLIENTE" at bounding box center [383, 82] width 225 height 109
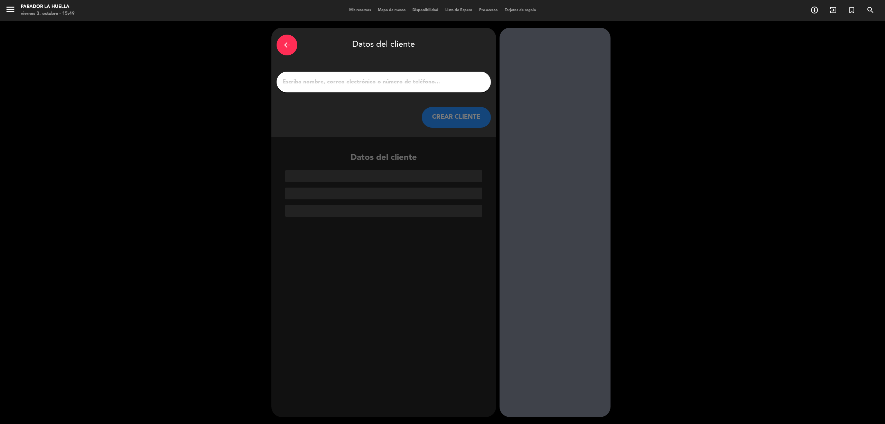
click at [388, 90] on div at bounding box center [384, 82] width 214 height 21
click at [389, 82] on input "1" at bounding box center [384, 82] width 204 height 10
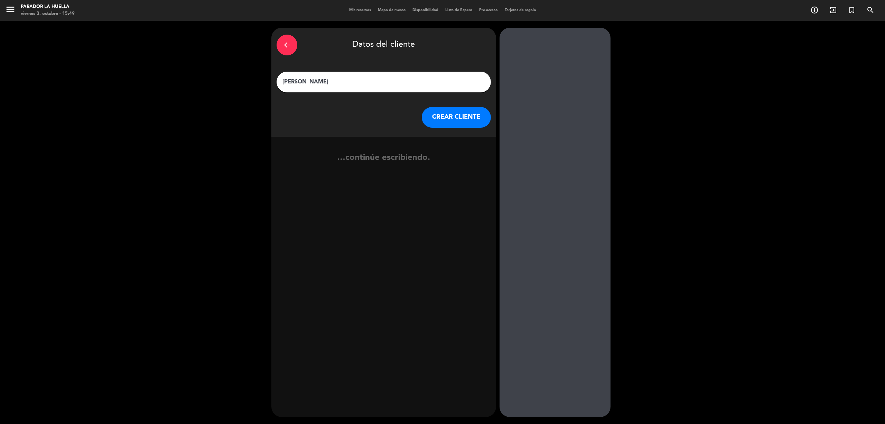
type input "[PERSON_NAME]"
click at [466, 113] on button "CREAR CLIENTE" at bounding box center [456, 117] width 69 height 21
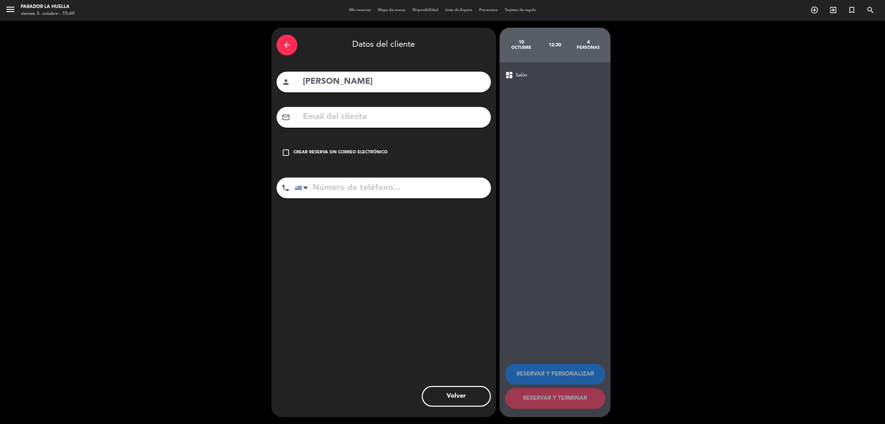
click at [369, 121] on input "text" at bounding box center [394, 117] width 184 height 14
paste input "[EMAIL_ADDRESS][DOMAIN_NAME]"
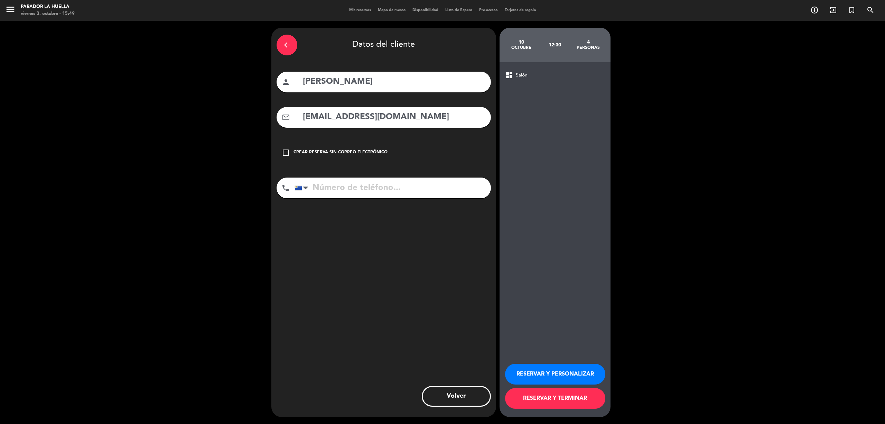
type input "[EMAIL_ADDRESS][DOMAIN_NAME]"
click at [399, 190] on input "tel" at bounding box center [393, 187] width 196 height 21
type input "[PHONE_NUMBER]"
click at [561, 372] on button "RESERVAR Y PERSONALIZAR" at bounding box center [555, 373] width 100 height 21
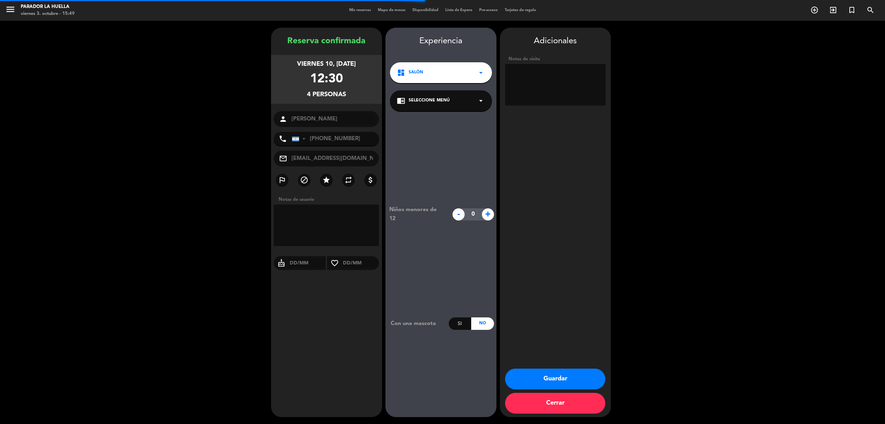
click at [544, 76] on textarea at bounding box center [555, 84] width 101 height 41
type textarea "L"
click at [527, 373] on button "Guardar" at bounding box center [555, 378] width 100 height 21
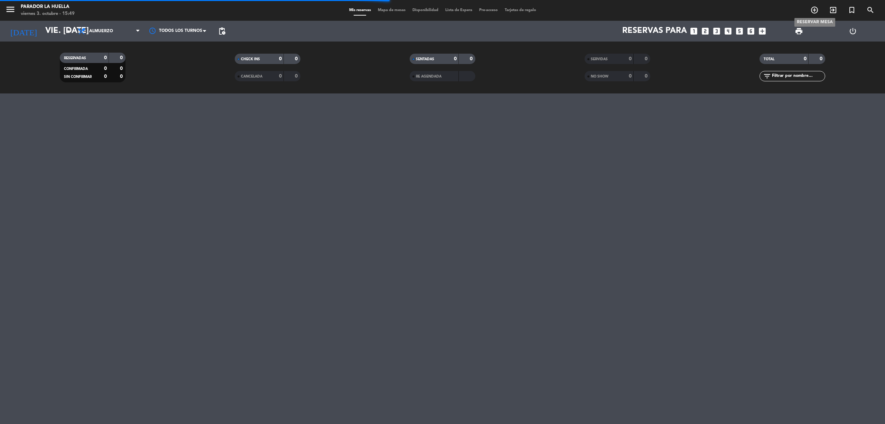
click at [815, 8] on icon "add_circle_outline" at bounding box center [815, 10] width 8 height 8
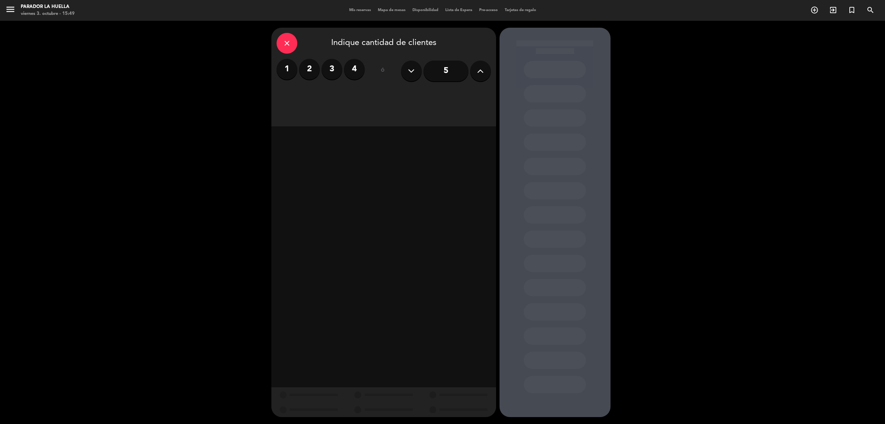
click at [310, 71] on label "2" at bounding box center [309, 69] width 21 height 21
click at [326, 95] on div "Almuerzo" at bounding box center [330, 95] width 107 height 14
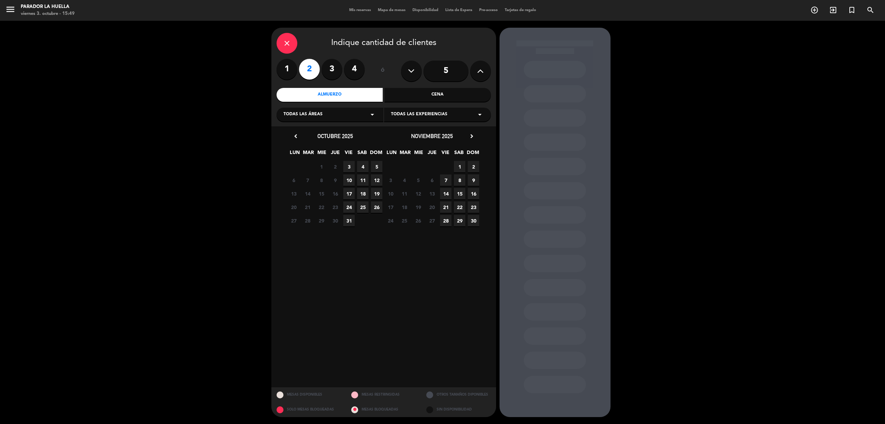
click at [364, 165] on span "4" at bounding box center [362, 166] width 11 height 11
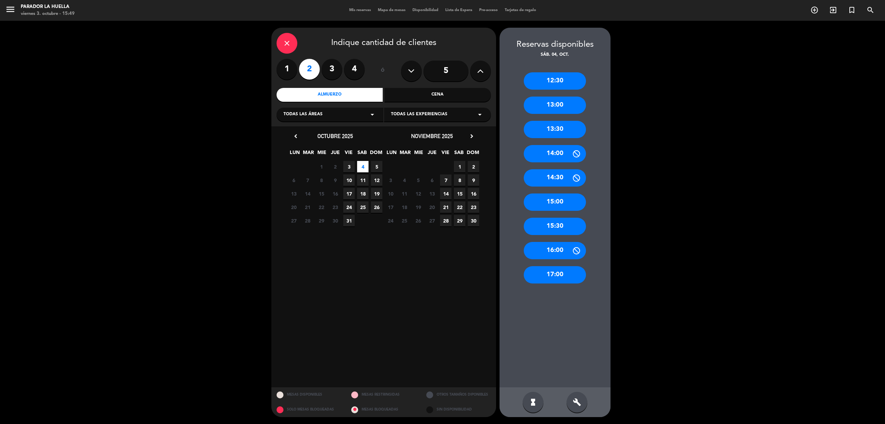
click at [563, 107] on div "13:00" at bounding box center [555, 104] width 62 height 17
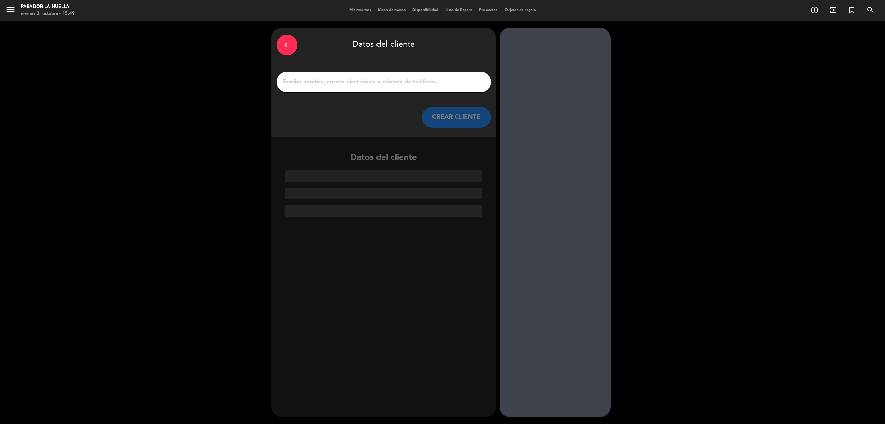
click at [398, 79] on input "1" at bounding box center [384, 82] width 204 height 10
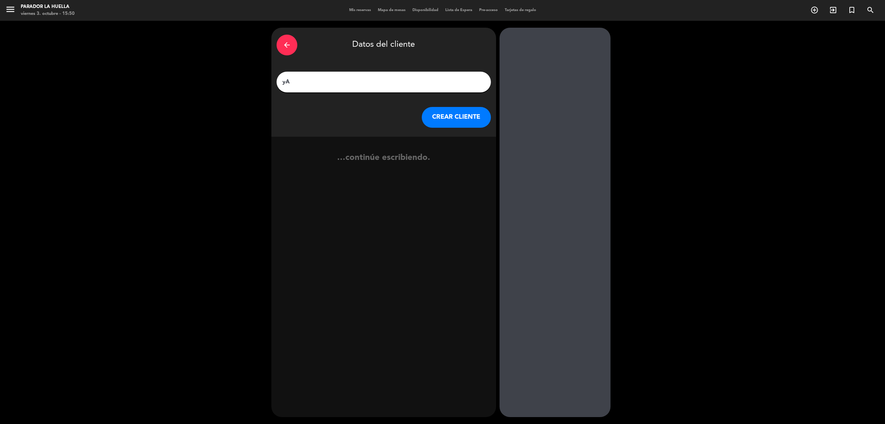
type input "y"
type input "[PERSON_NAME]"
click at [465, 120] on button "CREAR CLIENTE" at bounding box center [456, 117] width 69 height 21
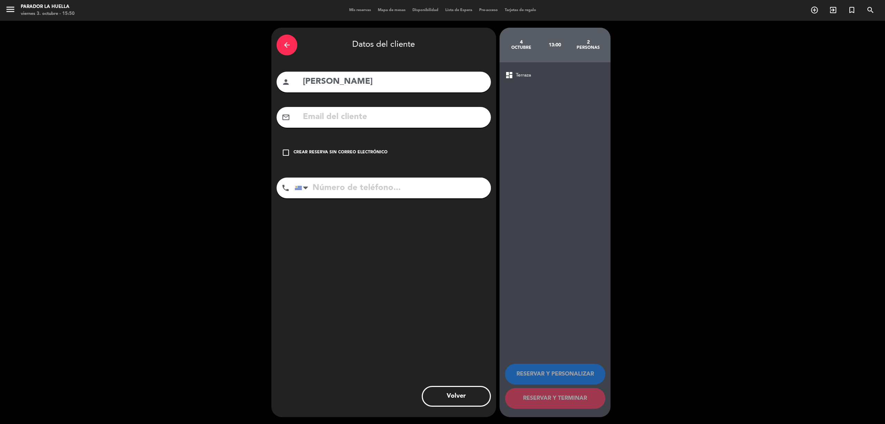
click at [288, 153] on icon "check_box_outline_blank" at bounding box center [286, 152] width 8 height 8
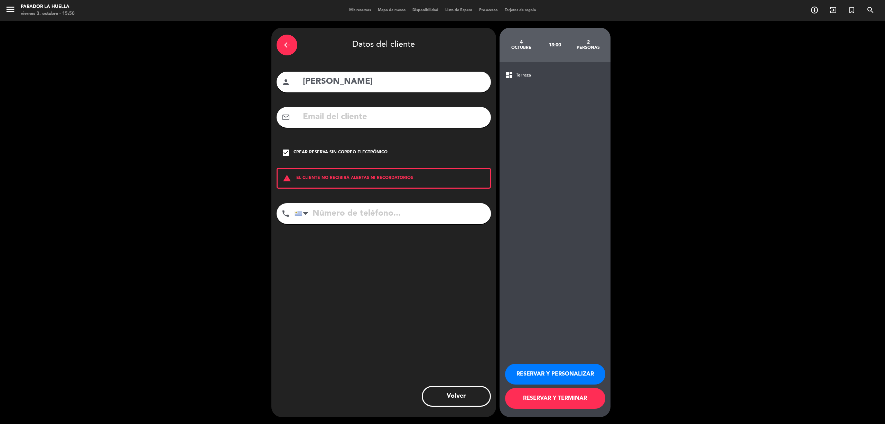
click at [553, 369] on button "RESERVAR Y PERSONALIZAR" at bounding box center [555, 373] width 100 height 21
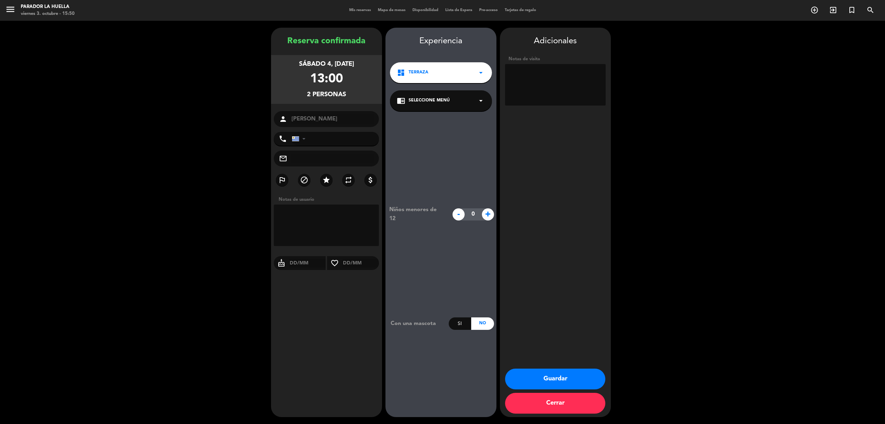
click at [298, 141] on div "phone [GEOGRAPHIC_DATA] +1 [GEOGRAPHIC_DATA] +44 [GEOGRAPHIC_DATA] ([GEOGRAPHIC…" at bounding box center [326, 139] width 105 height 14
click at [303, 137] on div "phone [GEOGRAPHIC_DATA] +1 [GEOGRAPHIC_DATA] +44 [GEOGRAPHIC_DATA] ([GEOGRAPHIC…" at bounding box center [326, 139] width 105 height 14
click at [523, 80] on textarea at bounding box center [555, 84] width 101 height 41
type textarea "L"
click at [557, 372] on button "Guardar" at bounding box center [555, 378] width 100 height 21
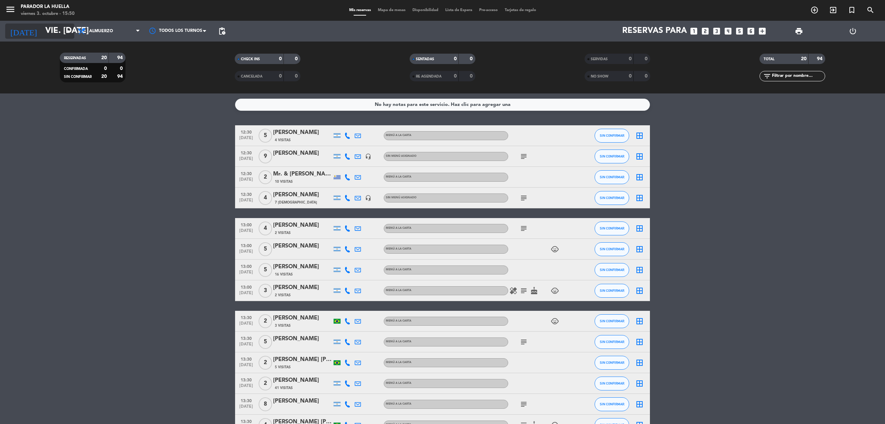
click at [55, 33] on input "vie. [DATE]" at bounding box center [93, 31] width 103 height 17
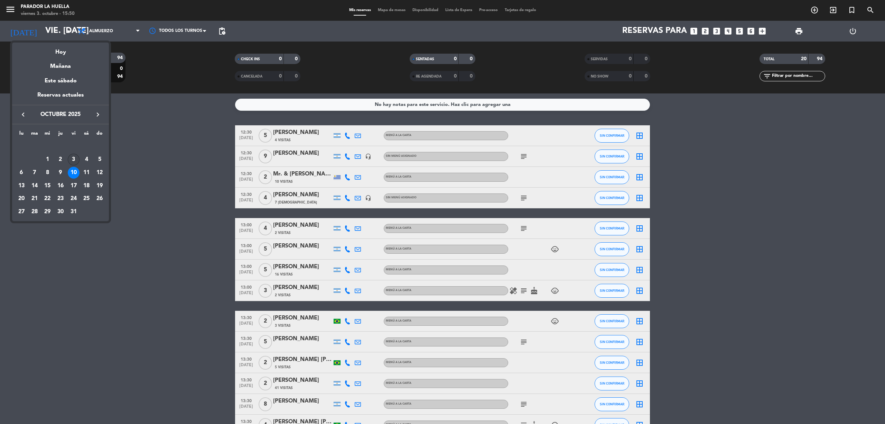
click at [74, 160] on div "3" at bounding box center [74, 160] width 12 height 12
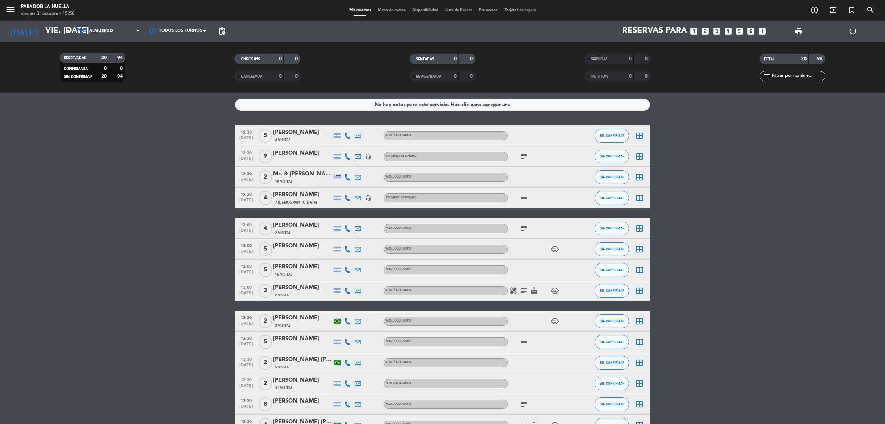
type input "vie. [DATE]"
click at [103, 36] on span "Almuerzo" at bounding box center [108, 31] width 69 height 15
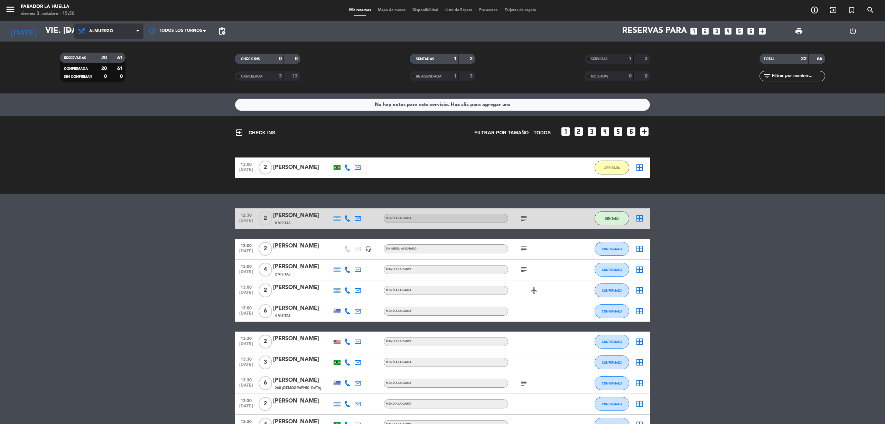
click at [107, 33] on span "Almuerzo" at bounding box center [101, 31] width 24 height 5
click at [111, 73] on div "menu Parador La [PERSON_NAME] 3. octubre - 15:50 Mis reservas Mapa de mesas Dis…" at bounding box center [442, 46] width 885 height 93
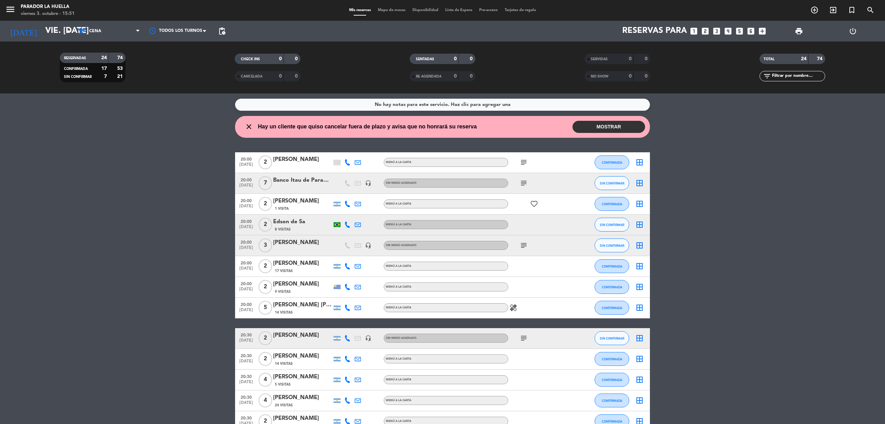
click at [631, 125] on button "MOSTRAR" at bounding box center [609, 127] width 73 height 12
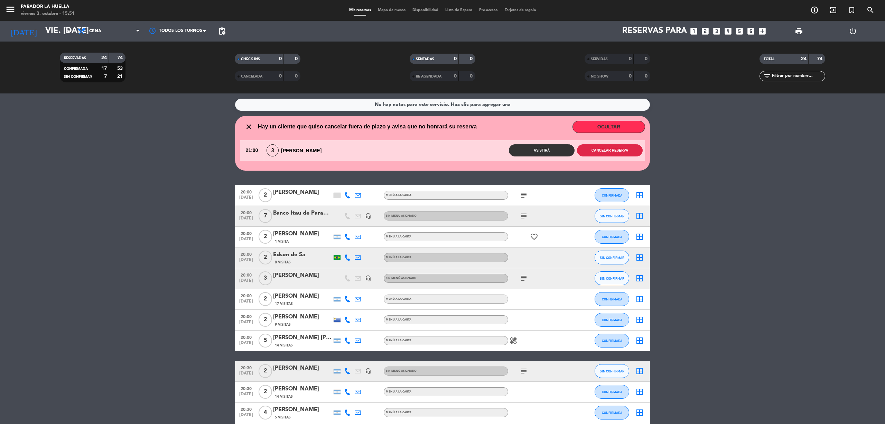
click at [606, 148] on button "Cancelar reserva" at bounding box center [610, 150] width 66 height 12
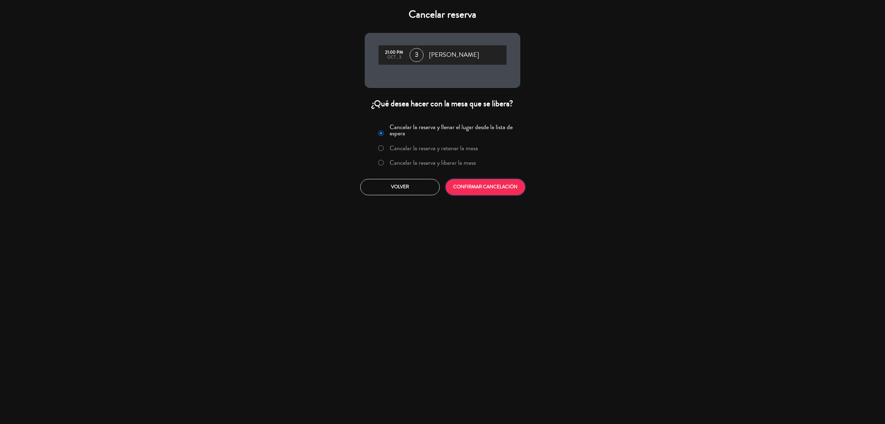
drag, startPoint x: 494, startPoint y: 186, endPoint x: 585, endPoint y: 146, distance: 99.9
click at [494, 186] on button "CONFIRMAR CANCELACIÓN" at bounding box center [486, 187] width 80 height 16
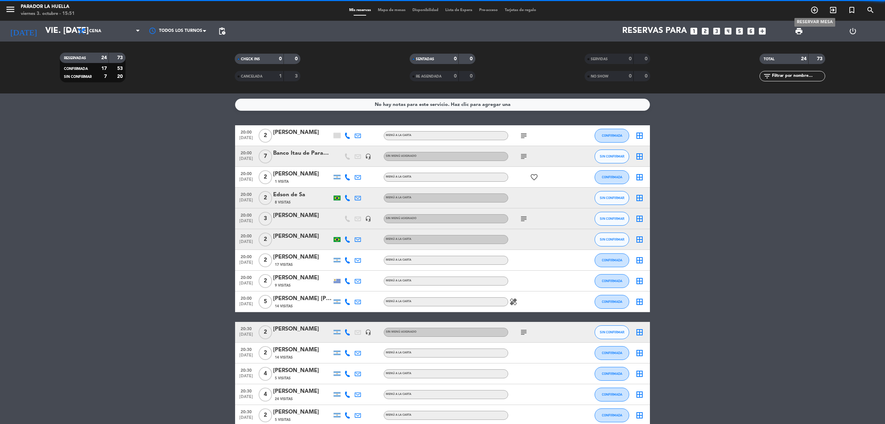
click at [814, 8] on icon "add_circle_outline" at bounding box center [815, 10] width 8 height 8
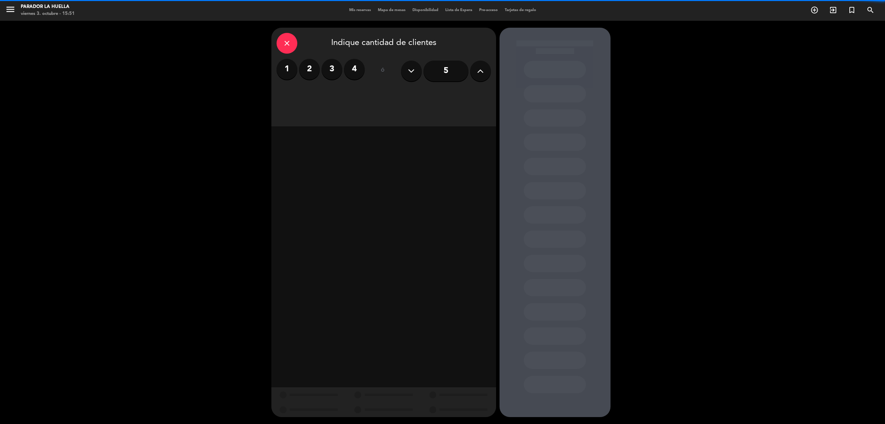
click at [353, 64] on label "4" at bounding box center [354, 69] width 21 height 21
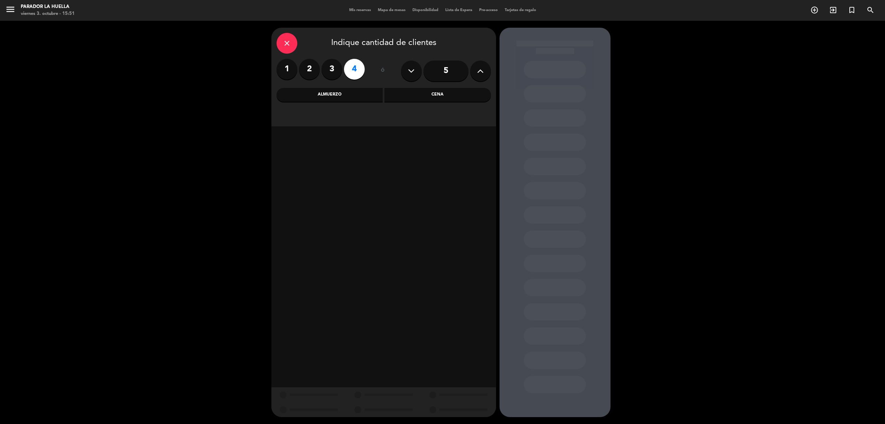
click at [346, 93] on div "Almuerzo" at bounding box center [330, 95] width 107 height 14
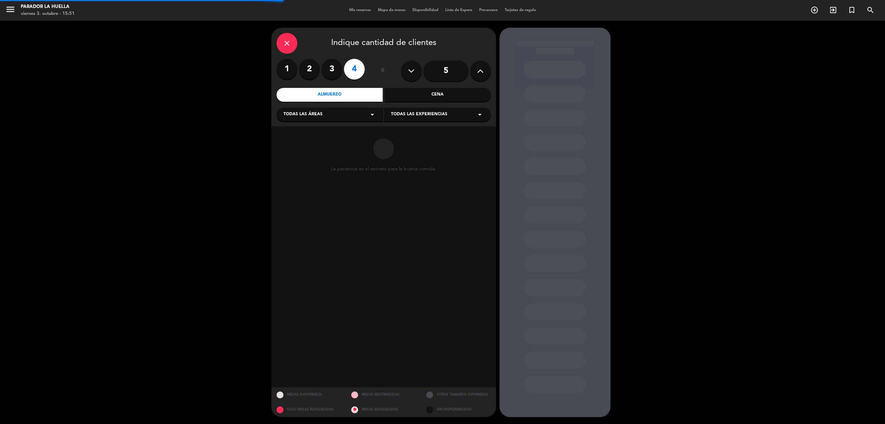
click at [440, 96] on div "Cena" at bounding box center [438, 95] width 107 height 14
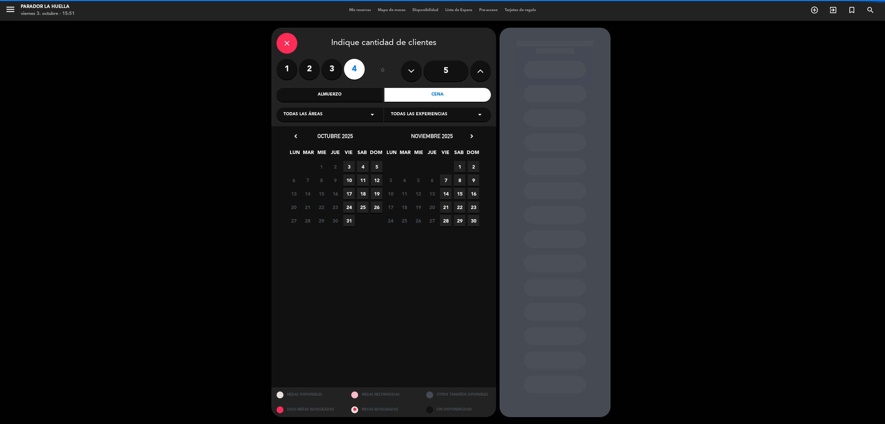
click at [360, 96] on div "Almuerzo" at bounding box center [330, 95] width 107 height 14
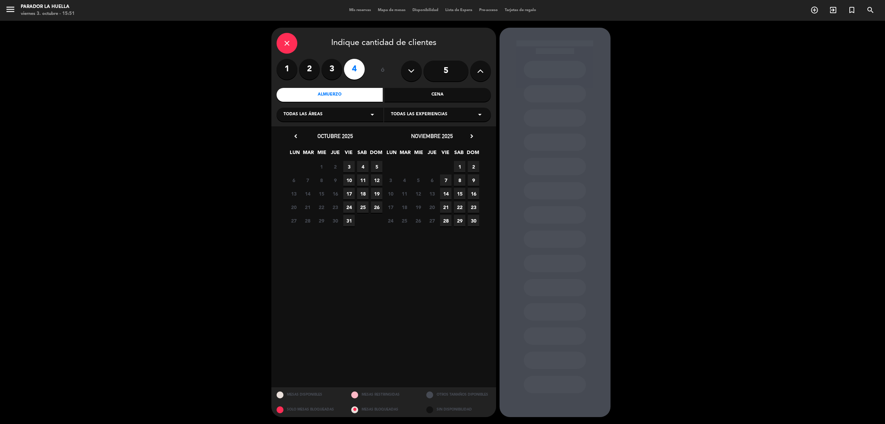
click at [374, 180] on span "12" at bounding box center [376, 179] width 11 height 11
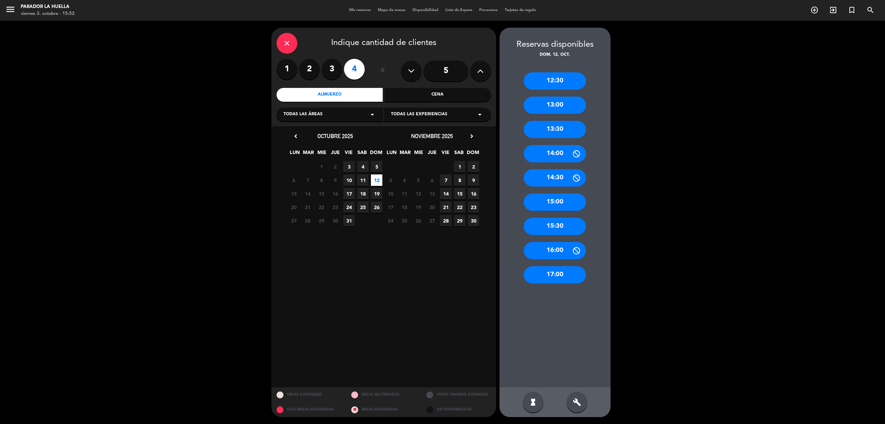
click at [285, 43] on icon "close" at bounding box center [287, 43] width 8 height 8
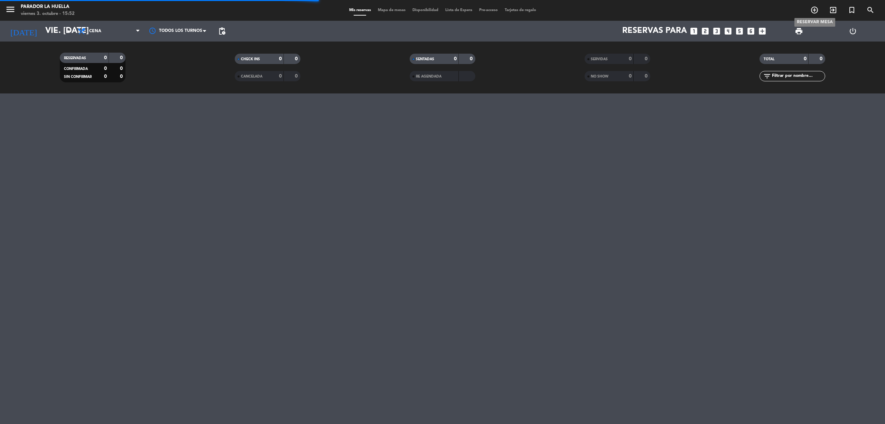
click at [816, 8] on icon "add_circle_outline" at bounding box center [815, 10] width 8 height 8
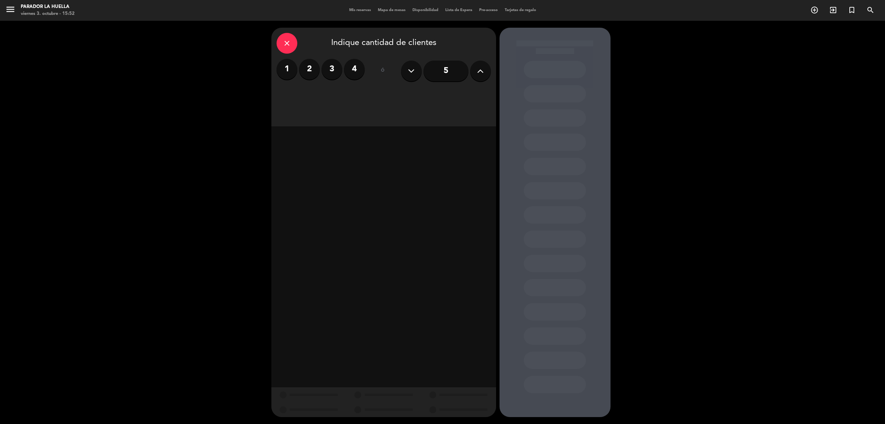
click at [311, 68] on label "2" at bounding box center [309, 69] width 21 height 21
click at [424, 93] on div "Cena" at bounding box center [438, 95] width 107 height 14
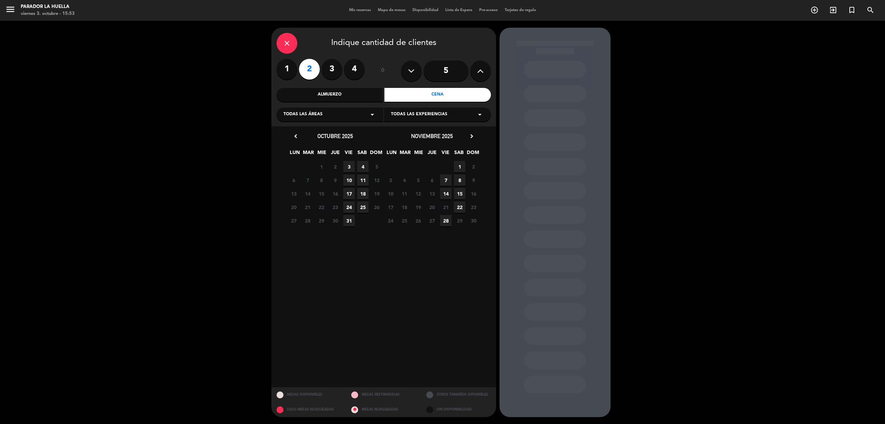
drag, startPoint x: 348, startPoint y: 161, endPoint x: 353, endPoint y: 171, distance: 11.0
click at [348, 161] on span "3" at bounding box center [348, 166] width 11 height 11
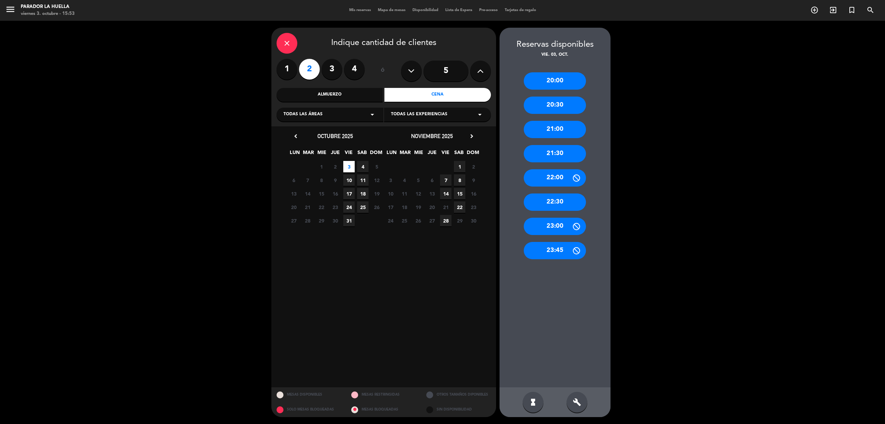
click at [554, 99] on div "20:30" at bounding box center [555, 104] width 62 height 17
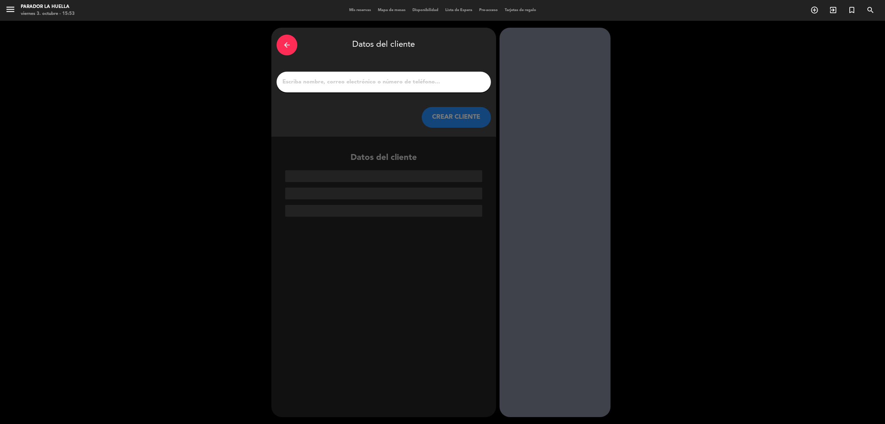
click at [393, 82] on input "1" at bounding box center [384, 82] width 204 height 10
paste input "[PERSON_NAME]"
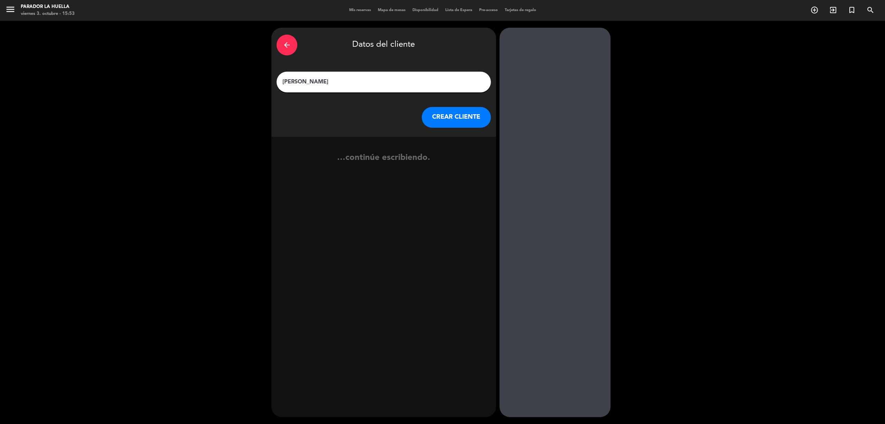
type input "[PERSON_NAME]"
click at [464, 120] on button "CREAR CLIENTE" at bounding box center [456, 117] width 69 height 21
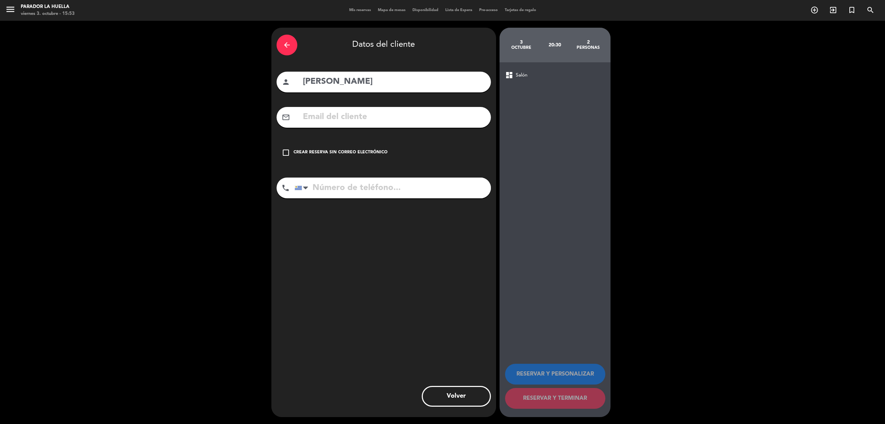
click at [288, 154] on icon "check_box_outline_blank" at bounding box center [286, 152] width 8 height 8
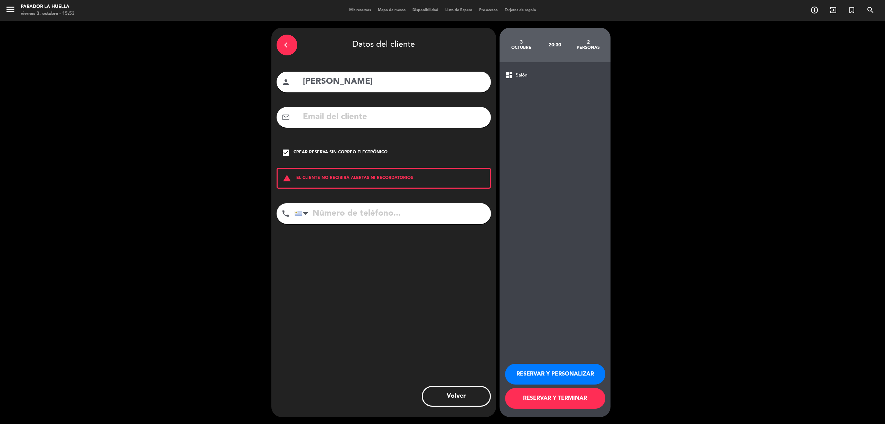
click at [564, 373] on button "RESERVAR Y PERSONALIZAR" at bounding box center [555, 373] width 100 height 21
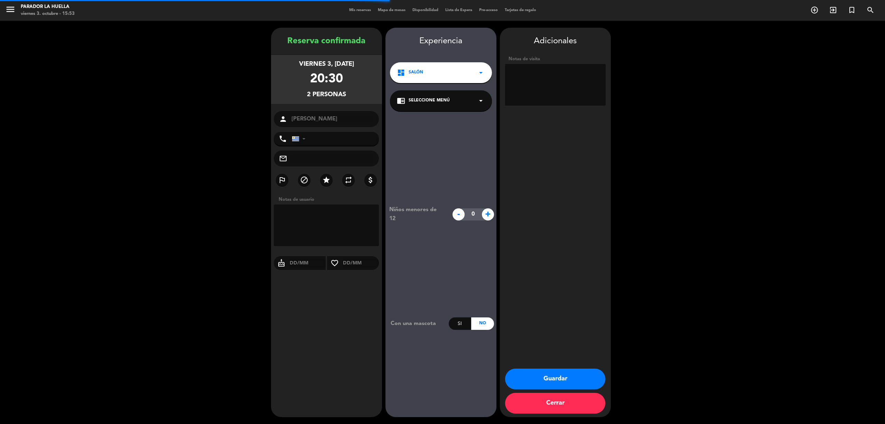
click at [537, 85] on textarea at bounding box center [555, 84] width 101 height 41
type textarea "X [PERSON_NAME]***L"
click at [583, 377] on button "Guardar" at bounding box center [555, 378] width 100 height 21
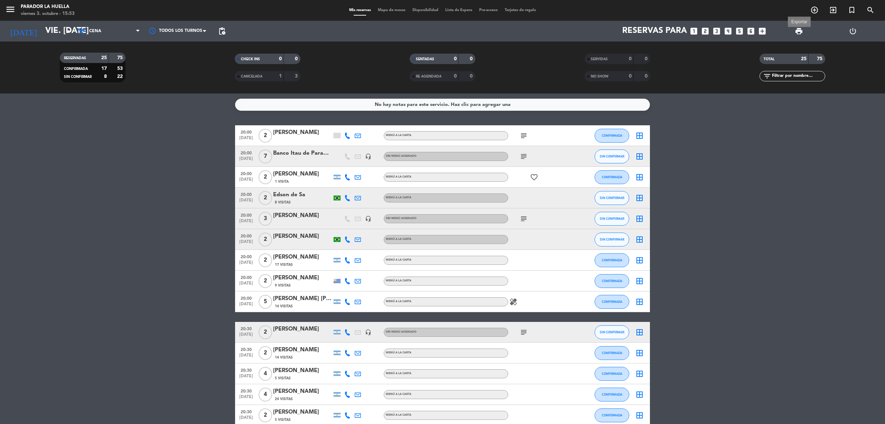
click at [797, 30] on span "print" at bounding box center [799, 31] width 8 height 8
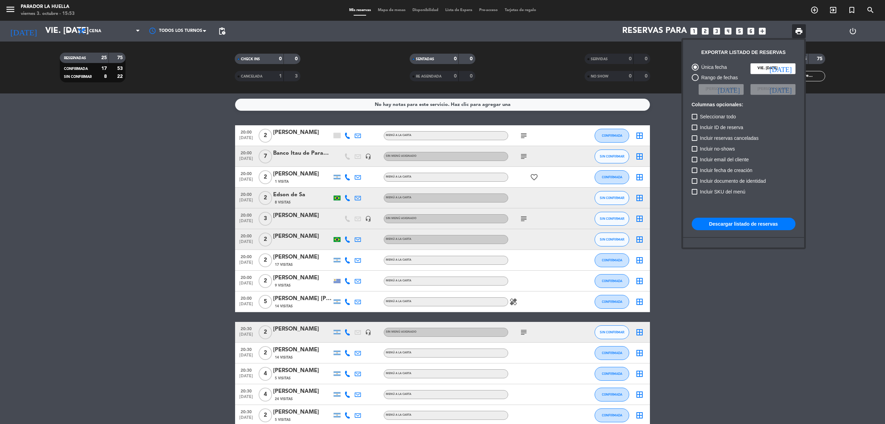
click at [760, 223] on button "Descargar listado de reservas" at bounding box center [744, 224] width 104 height 12
